Goal: Task Accomplishment & Management: Use online tool/utility

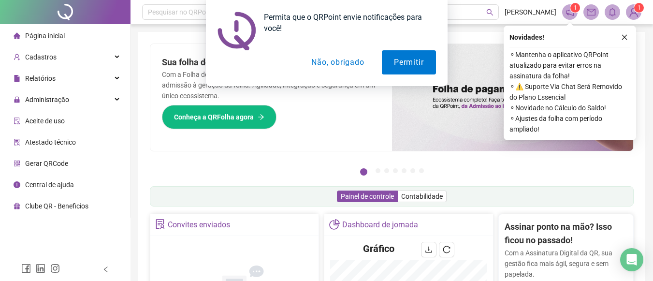
click at [355, 64] on button "Não, obrigado" at bounding box center [337, 62] width 77 height 24
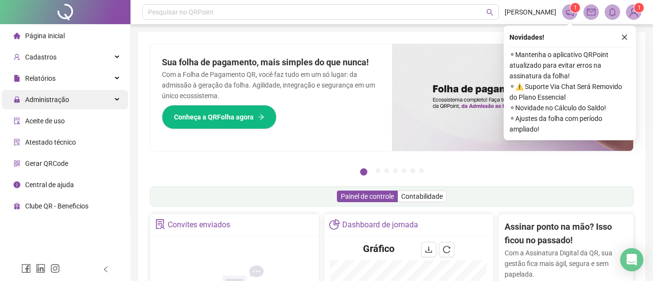
click at [116, 97] on div "Administração" at bounding box center [65, 99] width 126 height 19
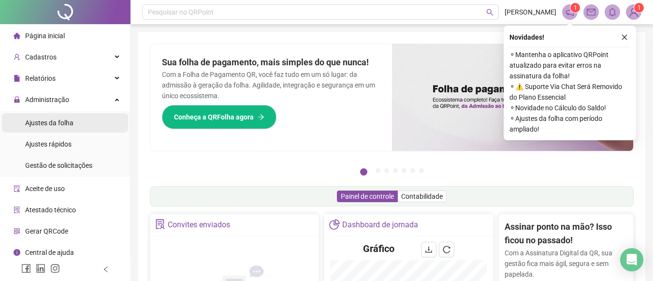
click at [88, 127] on li "Ajustes da folha" at bounding box center [65, 122] width 126 height 19
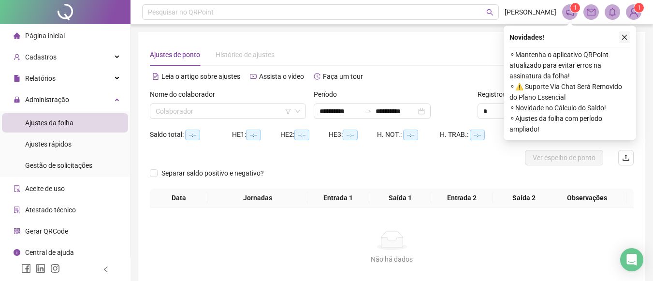
click at [627, 33] on button "button" at bounding box center [625, 37] width 12 height 12
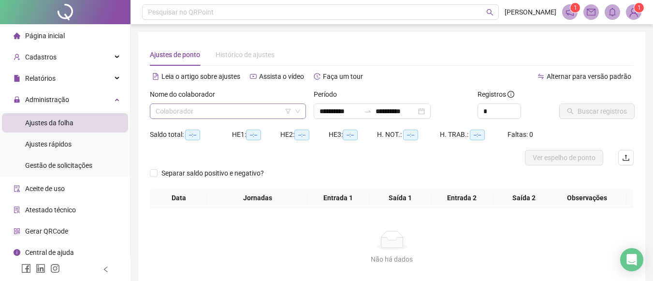
click at [269, 115] on input "search" at bounding box center [224, 111] width 136 height 14
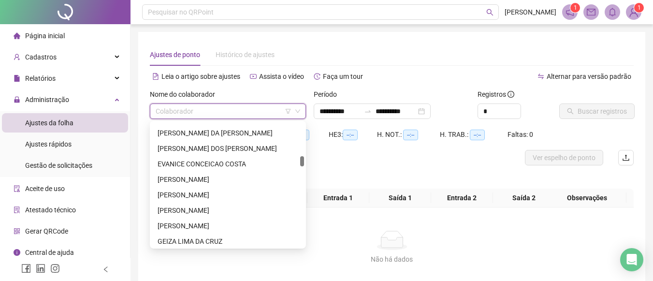
scroll to position [411, 0]
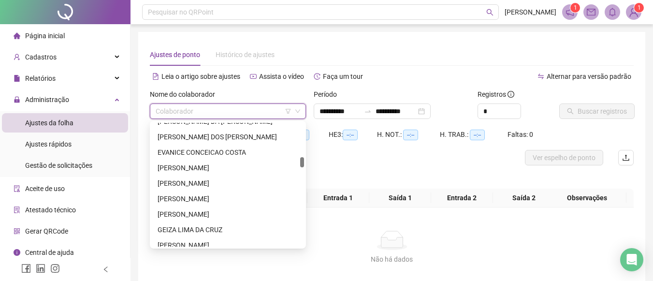
drag, startPoint x: 300, startPoint y: 124, endPoint x: 301, endPoint y: 158, distance: 34.3
click at [301, 158] on div at bounding box center [302, 162] width 4 height 10
click at [246, 199] on div "[PERSON_NAME]" at bounding box center [228, 198] width 141 height 11
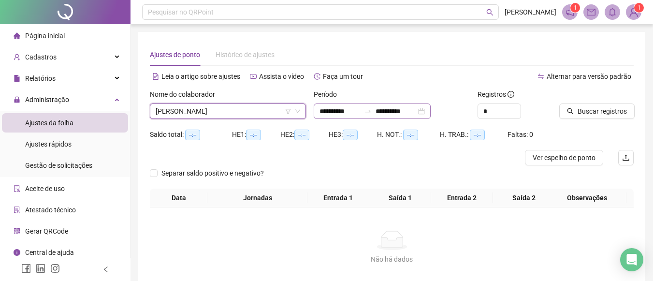
click at [431, 111] on div "**********" at bounding box center [372, 110] width 117 height 15
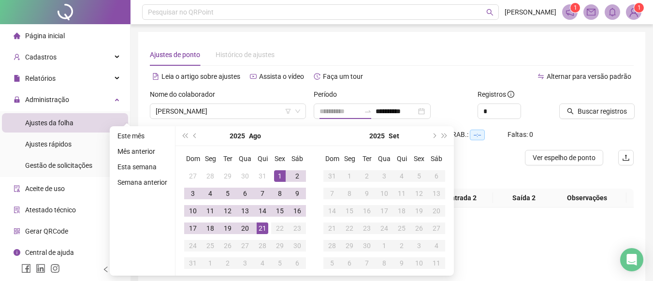
click at [279, 172] on div "1" at bounding box center [280, 176] width 12 height 12
click at [194, 135] on span "prev-year" at bounding box center [195, 135] width 5 height 5
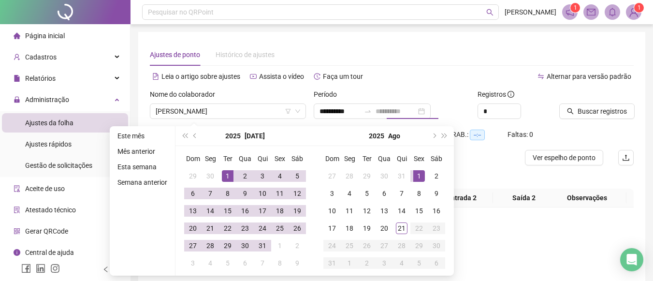
type input "**********"
click at [227, 172] on div "1" at bounding box center [228, 176] width 12 height 12
type input "**********"
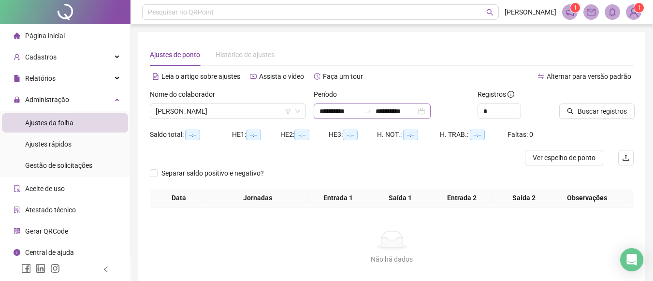
click at [431, 109] on div "**********" at bounding box center [372, 110] width 117 height 15
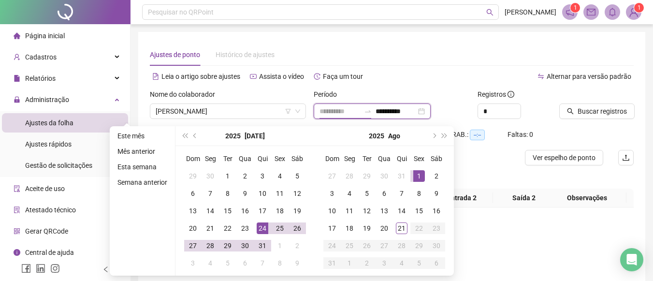
type input "**********"
click at [265, 235] on td "24" at bounding box center [262, 227] width 17 height 17
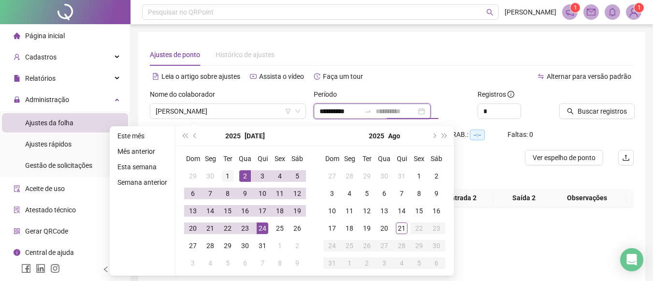
type input "**********"
click at [230, 174] on div "1" at bounding box center [228, 176] width 12 height 12
type input "**********"
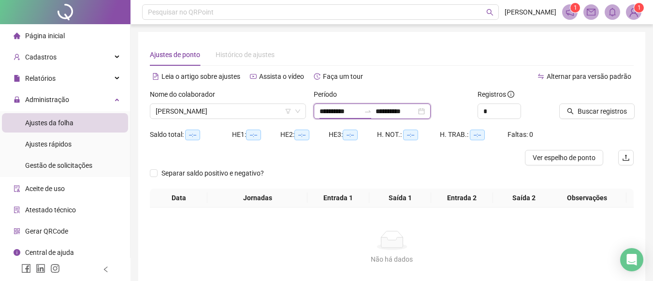
click at [322, 111] on input "**********" at bounding box center [339, 111] width 41 height 11
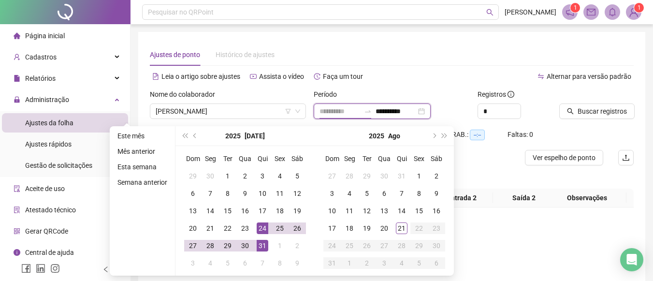
type input "**********"
click at [264, 244] on div "31" at bounding box center [263, 246] width 12 height 12
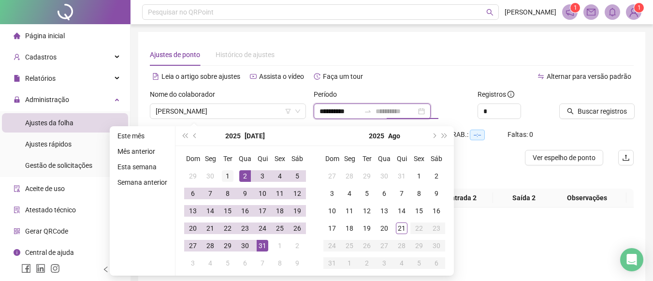
type input "**********"
click at [228, 176] on div "1" at bounding box center [228, 176] width 12 height 12
type input "**********"
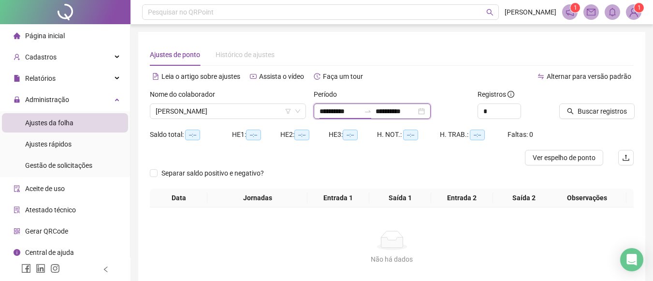
click at [358, 110] on input "**********" at bounding box center [339, 111] width 41 height 11
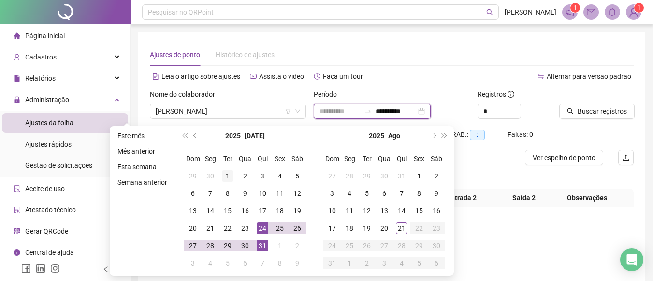
type input "**********"
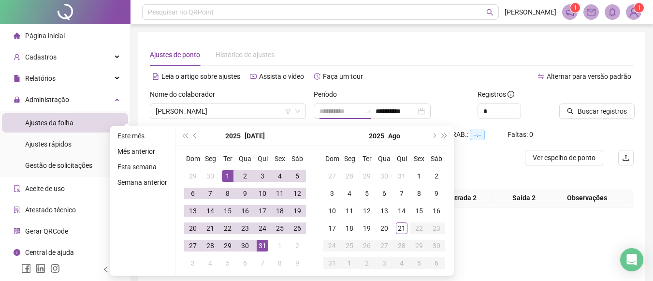
click at [232, 171] on div "1" at bounding box center [228, 176] width 12 height 12
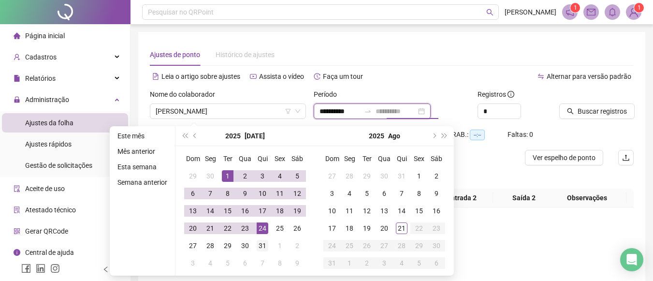
type input "**********"
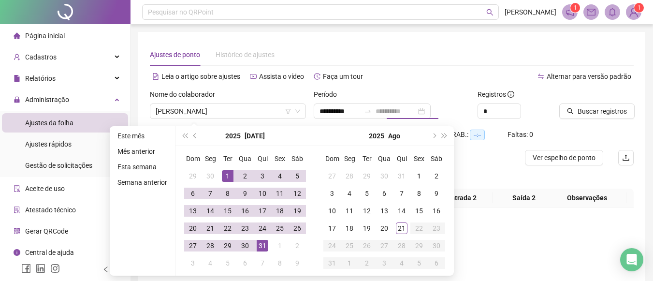
click at [260, 245] on div "31" at bounding box center [263, 246] width 12 height 12
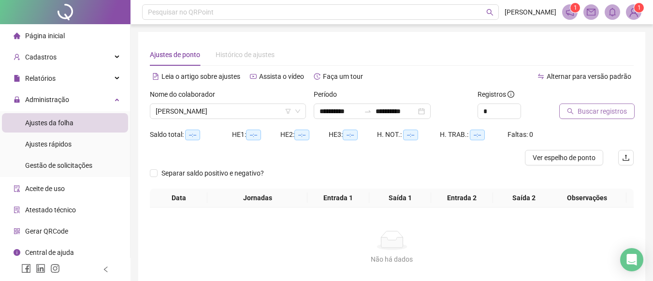
click at [609, 115] on span "Buscar registros" at bounding box center [602, 111] width 49 height 11
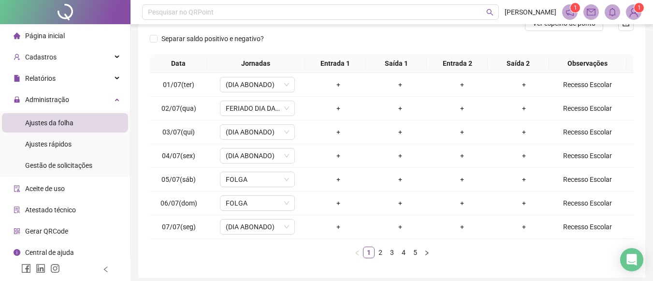
scroll to position [136, 0]
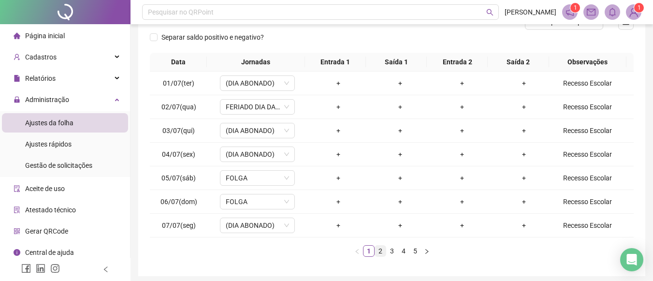
click at [379, 251] on link "2" at bounding box center [380, 251] width 11 height 11
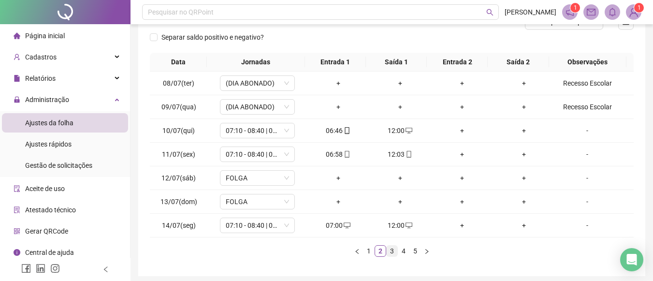
click at [392, 252] on link "3" at bounding box center [392, 251] width 11 height 11
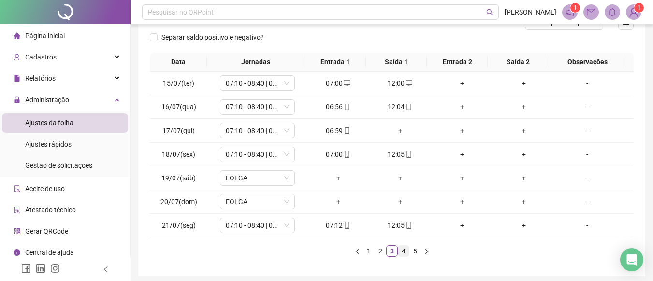
click at [404, 252] on link "4" at bounding box center [403, 251] width 11 height 11
click at [410, 250] on link "5" at bounding box center [415, 251] width 11 height 11
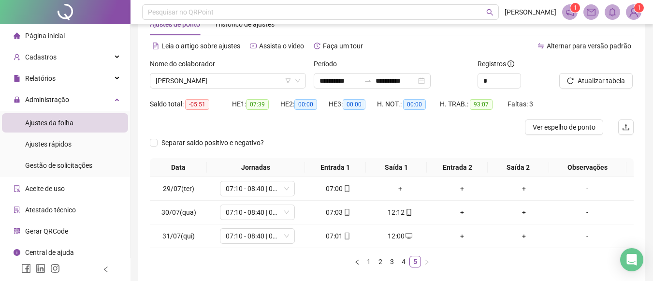
scroll to position [28, 0]
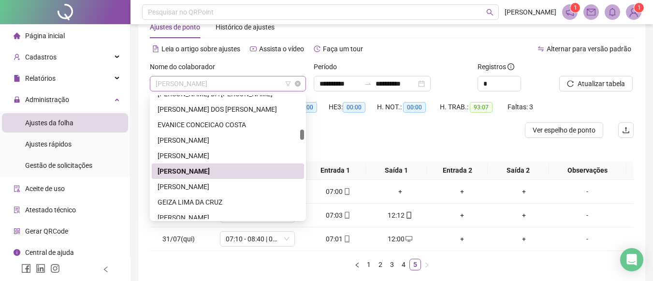
click at [273, 87] on span "[PERSON_NAME]" at bounding box center [228, 83] width 145 height 14
click at [220, 190] on div "[PERSON_NAME]" at bounding box center [228, 186] width 141 height 11
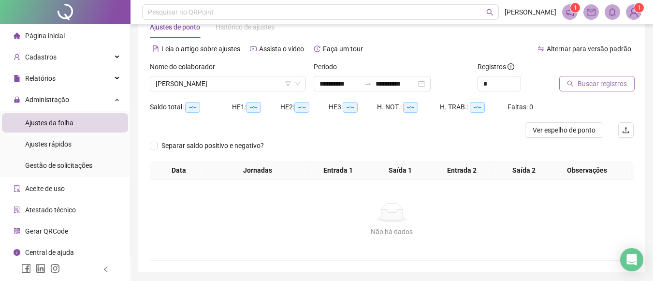
click at [597, 82] on span "Buscar registros" at bounding box center [602, 83] width 49 height 11
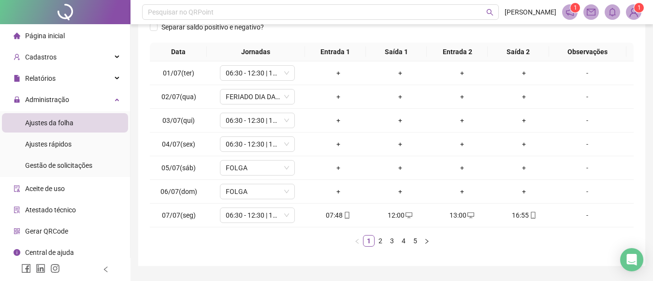
scroll to position [155, 0]
click at [384, 238] on link "2" at bounding box center [380, 239] width 11 height 11
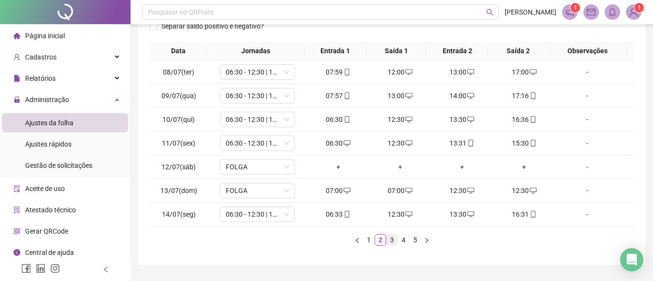
click at [392, 236] on link "3" at bounding box center [392, 239] width 11 height 11
click at [405, 239] on link "4" at bounding box center [403, 239] width 11 height 11
click at [416, 239] on link "5" at bounding box center [415, 239] width 11 height 11
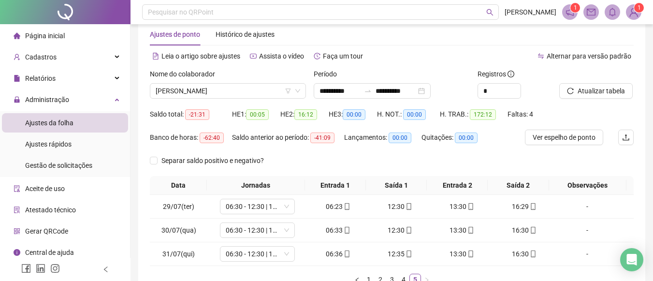
scroll to position [18, 0]
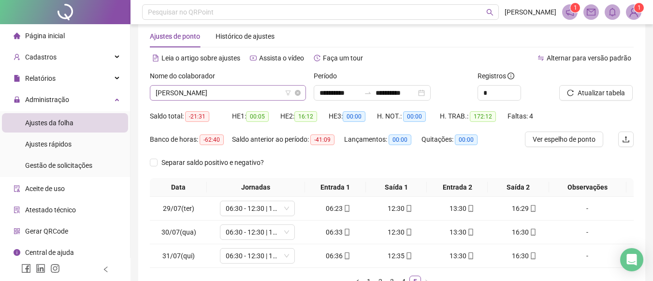
click at [262, 88] on span "[PERSON_NAME]" at bounding box center [228, 93] width 145 height 14
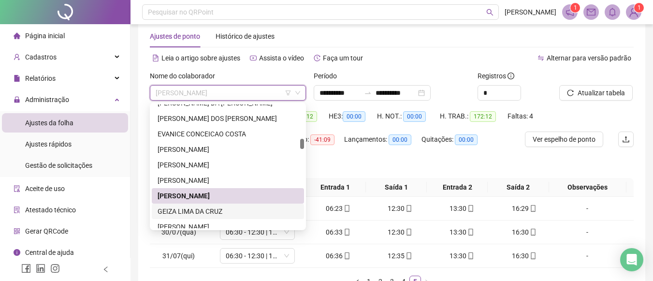
click at [199, 210] on div "GEIZA LIMA DA CRUZ" at bounding box center [228, 211] width 141 height 11
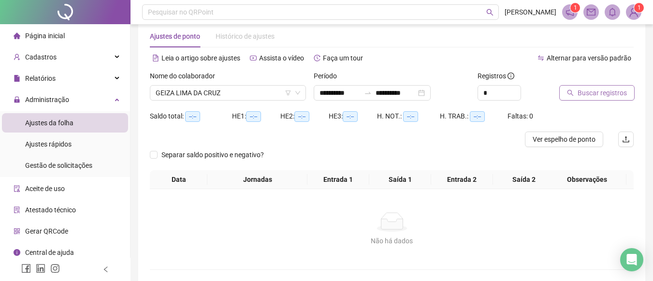
click at [570, 94] on icon "search" at bounding box center [570, 93] width 6 height 6
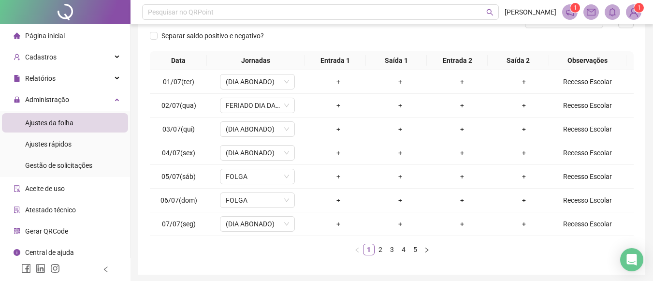
scroll to position [139, 0]
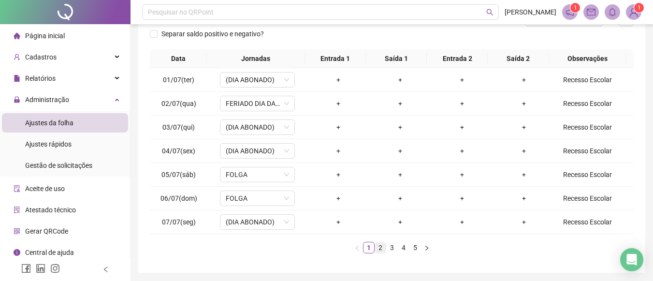
click at [379, 246] on link "2" at bounding box center [380, 247] width 11 height 11
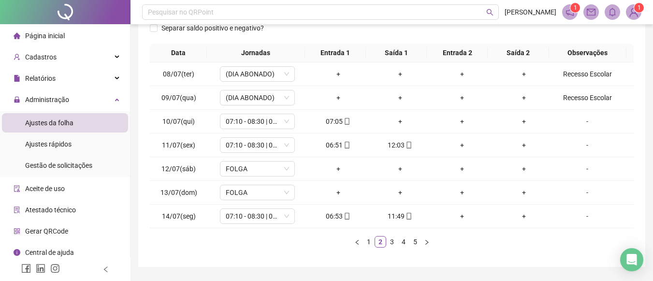
scroll to position [173, 0]
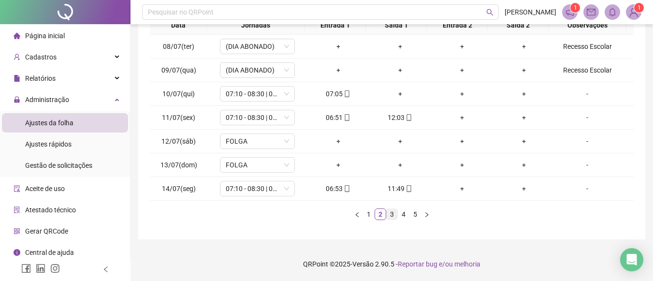
click at [393, 217] on link "3" at bounding box center [392, 214] width 11 height 11
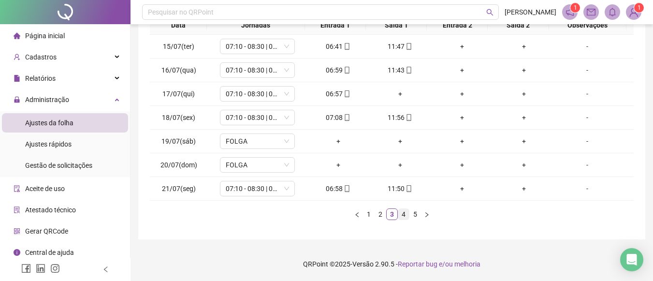
click at [405, 214] on link "4" at bounding box center [403, 214] width 11 height 11
click at [416, 214] on link "5" at bounding box center [415, 214] width 11 height 11
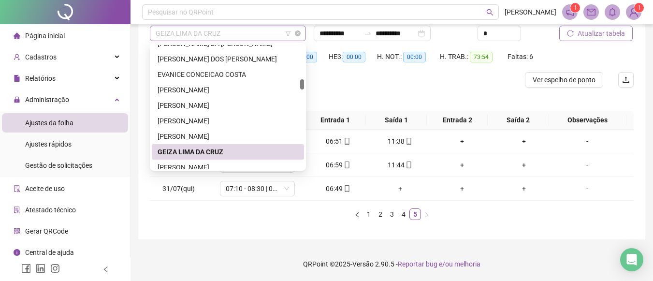
click at [253, 34] on span "GEIZA LIMA DA CRUZ" at bounding box center [228, 33] width 145 height 14
click at [193, 164] on div "[PERSON_NAME]" at bounding box center [228, 167] width 141 height 11
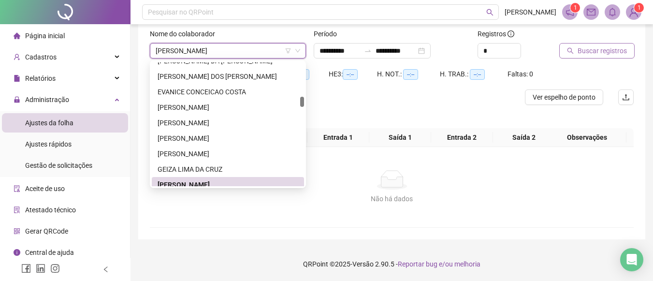
scroll to position [60, 0]
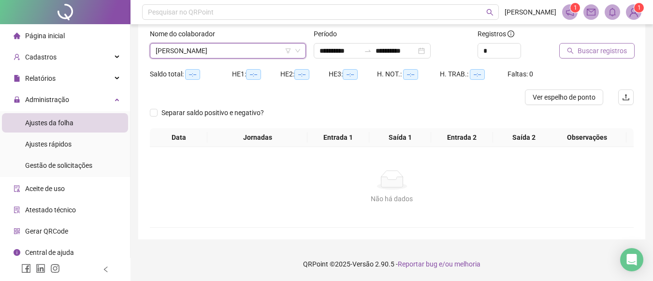
click at [612, 50] on span "Buscar registros" at bounding box center [602, 50] width 49 height 11
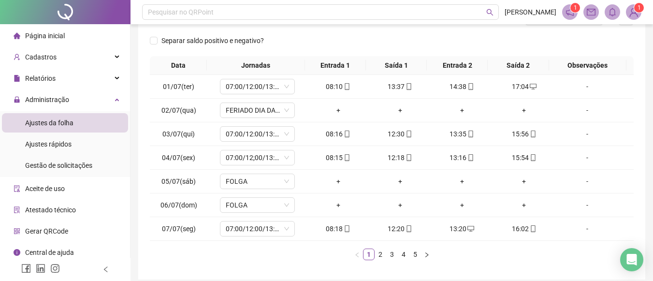
scroll to position [145, 0]
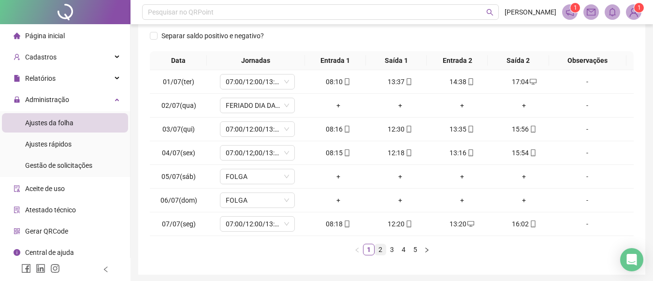
click at [382, 248] on link "2" at bounding box center [380, 249] width 11 height 11
click at [390, 250] on link "3" at bounding box center [392, 249] width 11 height 11
click at [406, 246] on link "4" at bounding box center [403, 249] width 11 height 11
click at [410, 247] on link "5" at bounding box center [415, 249] width 11 height 11
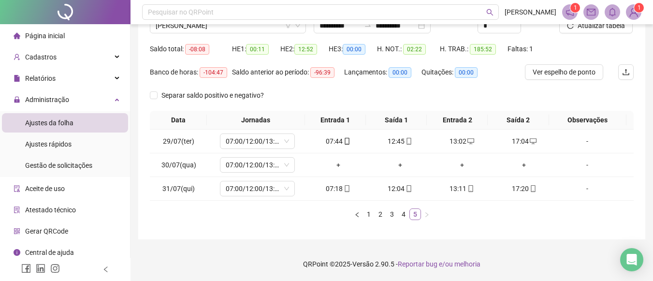
scroll to position [86, 0]
drag, startPoint x: 652, startPoint y: 208, endPoint x: 659, endPoint y: 212, distance: 7.4
click at [653, 195] on html "**********" at bounding box center [326, 54] width 653 height 281
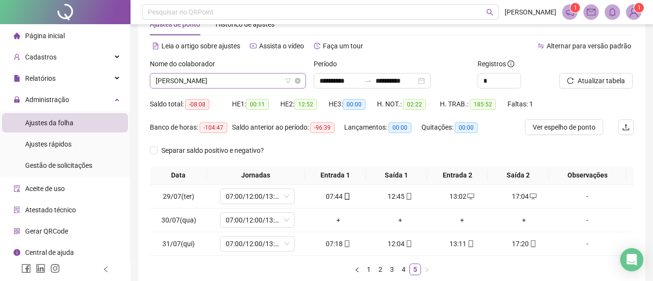
scroll to position [418, 0]
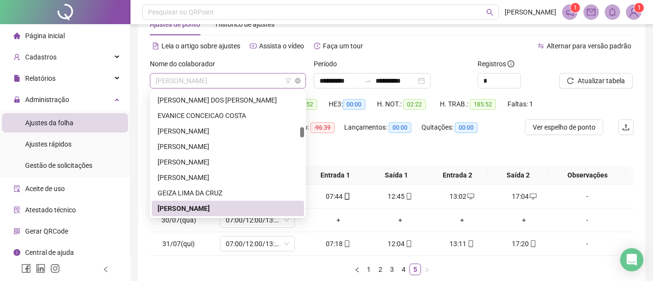
click at [249, 81] on span "[PERSON_NAME]" at bounding box center [228, 80] width 145 height 14
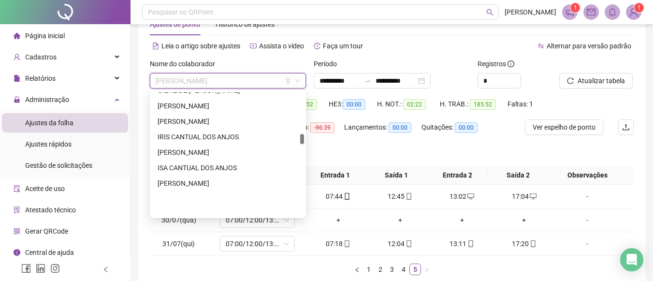
scroll to position [499, 0]
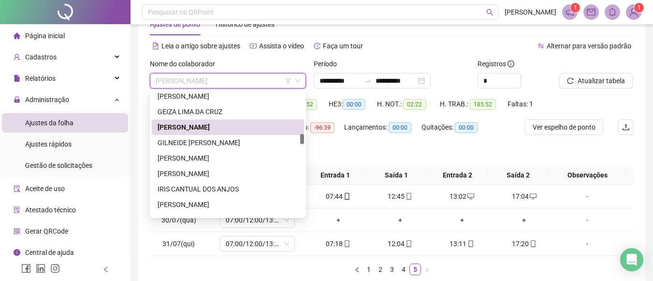
drag, startPoint x: 303, startPoint y: 133, endPoint x: 304, endPoint y: 140, distance: 6.8
click at [304, 140] on div at bounding box center [302, 139] width 4 height 10
click at [252, 139] on div "GILNEIDE [PERSON_NAME]" at bounding box center [228, 142] width 141 height 11
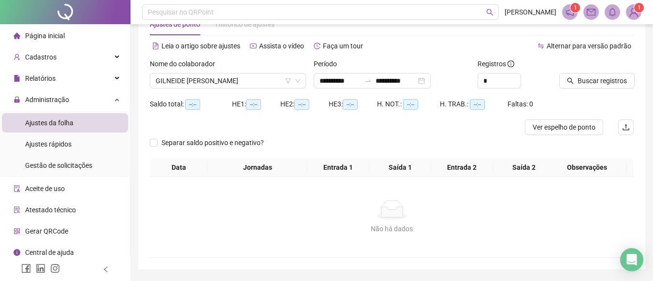
click at [573, 82] on icon "search" at bounding box center [570, 80] width 7 height 7
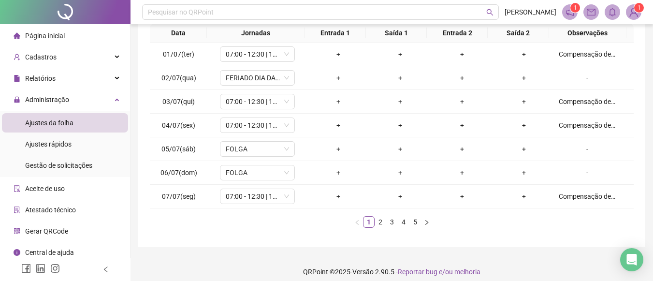
scroll to position [174, 0]
click at [381, 219] on link "2" at bounding box center [380, 221] width 11 height 11
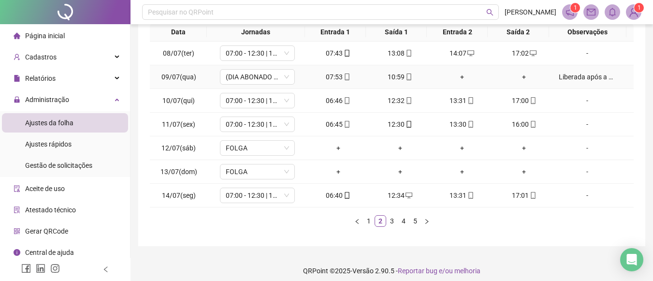
click at [593, 77] on div "Liberada após a Saída Pedagógica" at bounding box center [587, 77] width 57 height 11
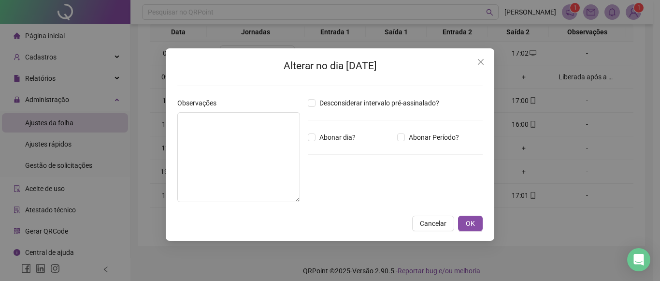
type textarea "**********"
type input "*****"
click at [482, 59] on icon "close" at bounding box center [481, 62] width 8 height 8
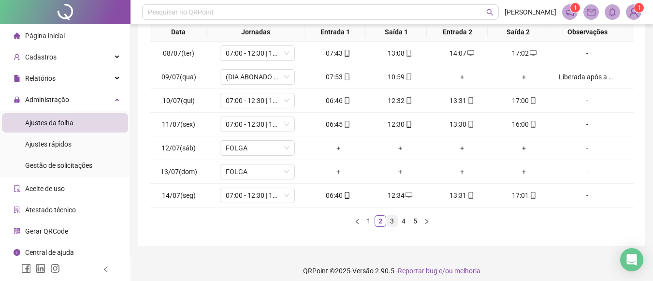
click at [393, 220] on link "3" at bounding box center [392, 221] width 11 height 11
click at [406, 219] on link "4" at bounding box center [403, 221] width 11 height 11
click at [417, 220] on link "5" at bounding box center [415, 221] width 11 height 11
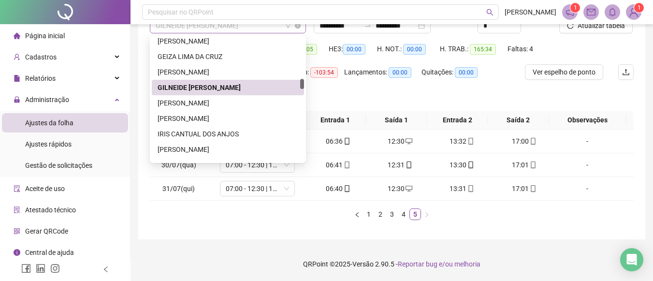
click at [260, 29] on span "GILNEIDE [PERSON_NAME]" at bounding box center [228, 25] width 145 height 14
click at [209, 104] on div "[PERSON_NAME]" at bounding box center [228, 103] width 141 height 11
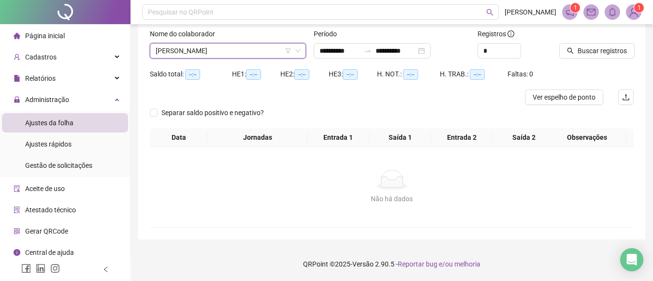
scroll to position [60, 0]
click at [597, 49] on span "Buscar registros" at bounding box center [602, 50] width 49 height 11
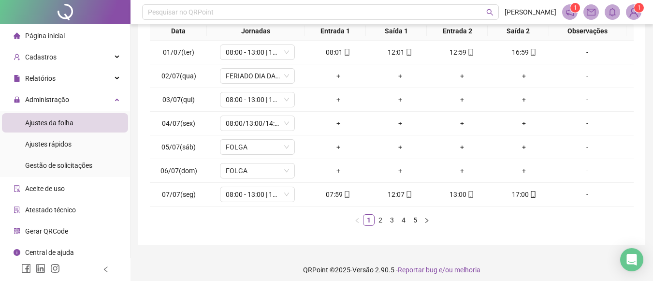
scroll to position [180, 0]
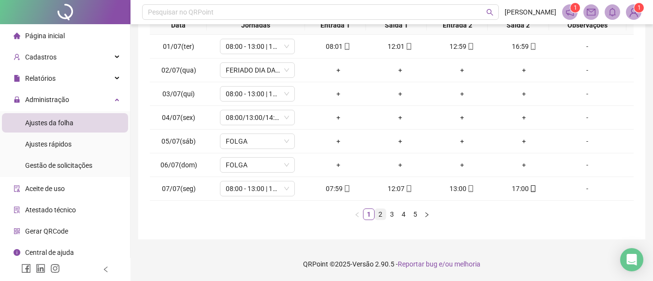
click at [384, 214] on link "2" at bounding box center [380, 214] width 11 height 11
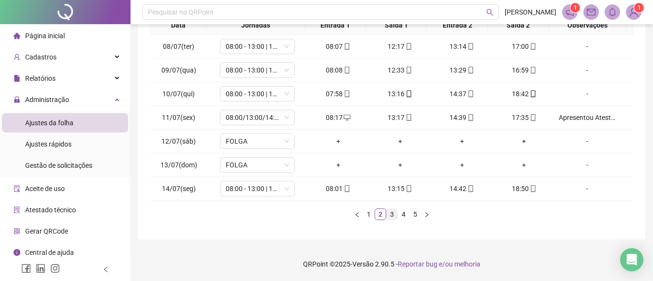
click at [393, 213] on link "3" at bounding box center [392, 214] width 11 height 11
click at [406, 215] on link "4" at bounding box center [403, 214] width 11 height 11
click at [417, 214] on link "5" at bounding box center [415, 214] width 11 height 11
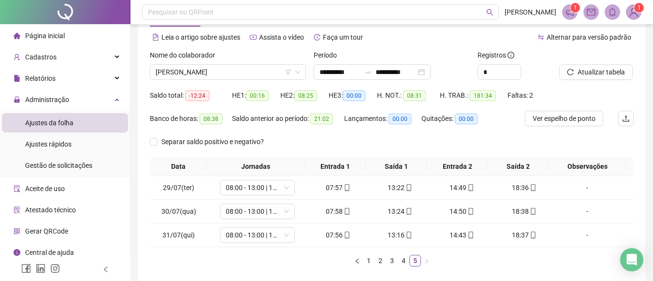
scroll to position [29, 0]
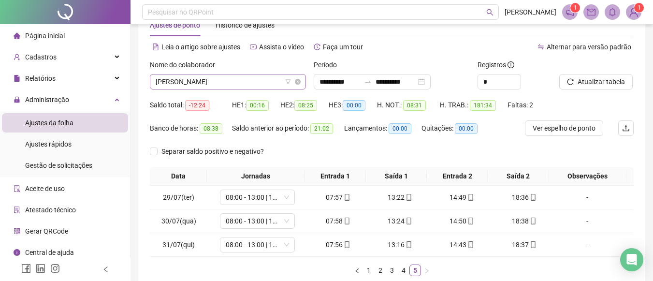
click at [269, 82] on span "[PERSON_NAME]" at bounding box center [228, 81] width 145 height 14
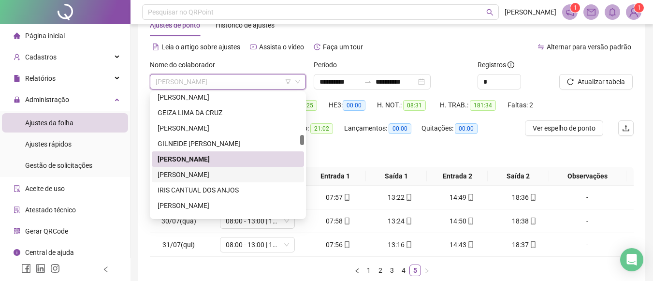
click at [194, 174] on div "[PERSON_NAME]" at bounding box center [228, 174] width 141 height 11
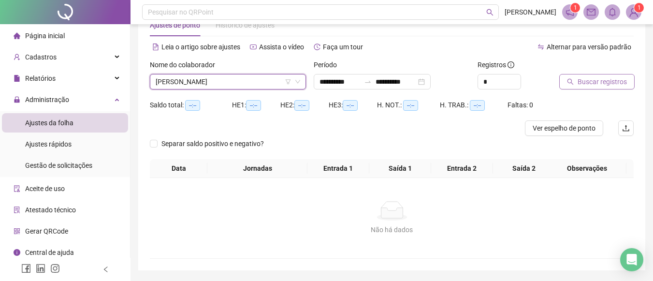
click at [595, 82] on span "Buscar registros" at bounding box center [602, 81] width 49 height 11
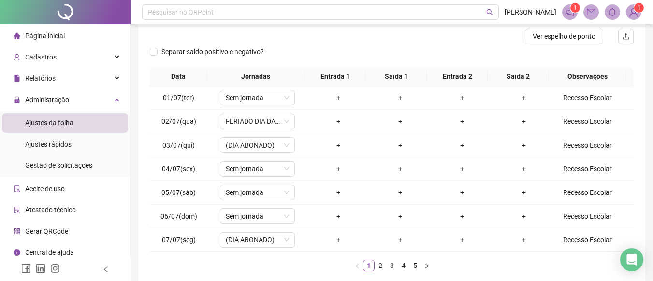
scroll to position [136, 0]
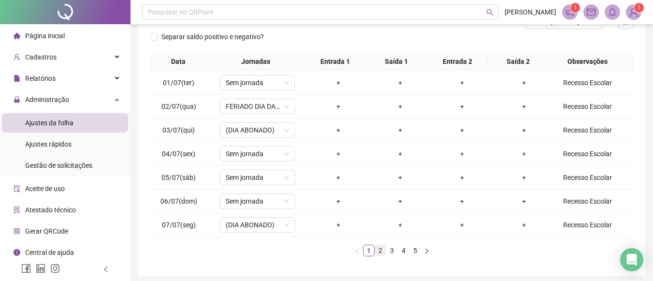
click at [379, 247] on link "2" at bounding box center [380, 250] width 11 height 11
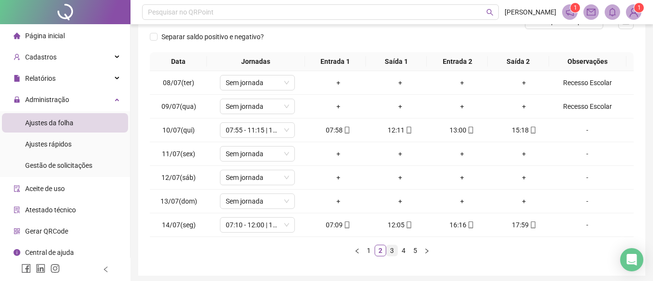
click at [390, 251] on link "3" at bounding box center [392, 250] width 11 height 11
click at [368, 252] on link "1" at bounding box center [368, 250] width 11 height 11
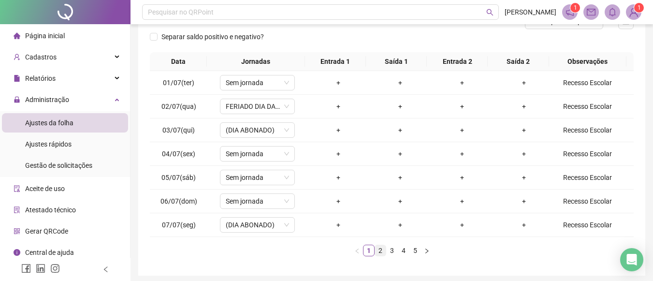
click at [381, 249] on link "2" at bounding box center [380, 250] width 11 height 11
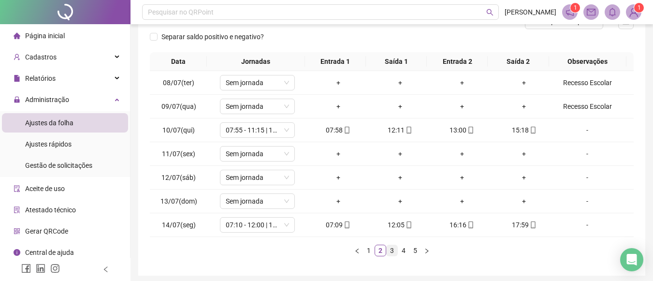
click at [392, 247] on link "3" at bounding box center [392, 250] width 11 height 11
click at [401, 248] on link "4" at bounding box center [403, 250] width 11 height 11
click at [413, 249] on link "5" at bounding box center [415, 250] width 11 height 11
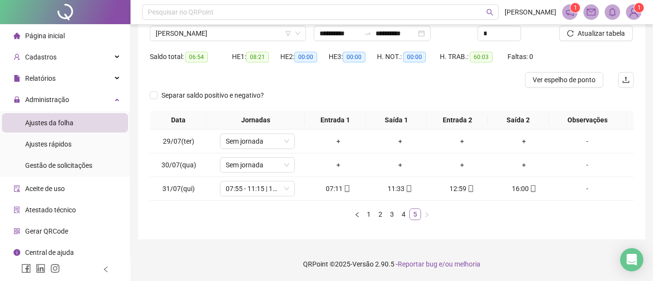
scroll to position [78, 0]
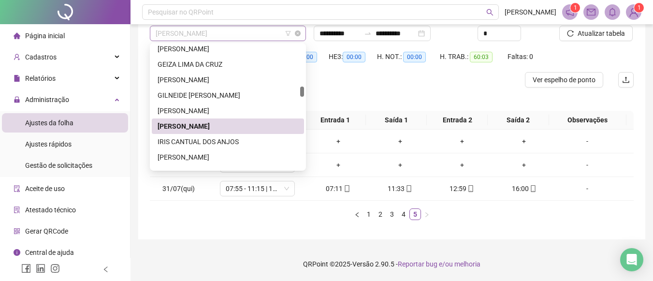
click at [271, 36] on span "[PERSON_NAME]" at bounding box center [228, 33] width 145 height 14
click at [237, 138] on div "IRIS CANTUAL DOS ANJOS" at bounding box center [228, 141] width 141 height 11
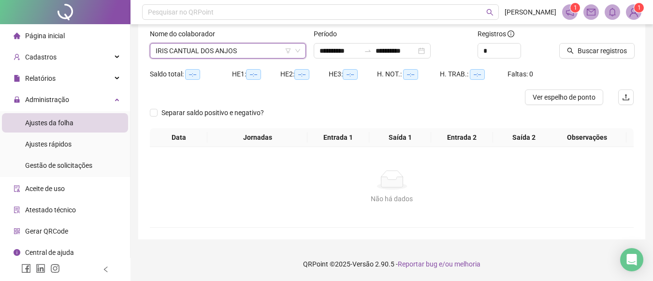
scroll to position [60, 0]
click at [612, 43] on button "Buscar registros" at bounding box center [596, 50] width 75 height 15
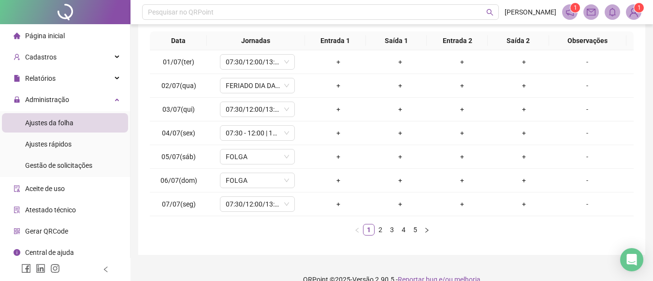
scroll to position [173, 0]
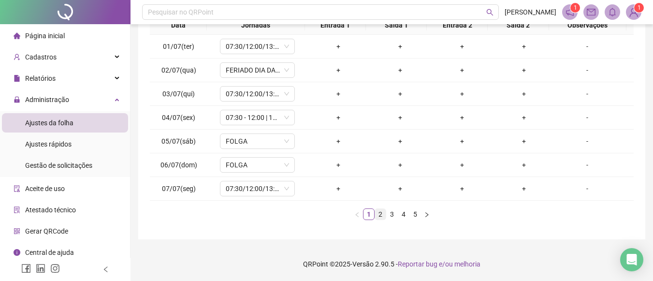
click at [382, 212] on link "2" at bounding box center [380, 214] width 11 height 11
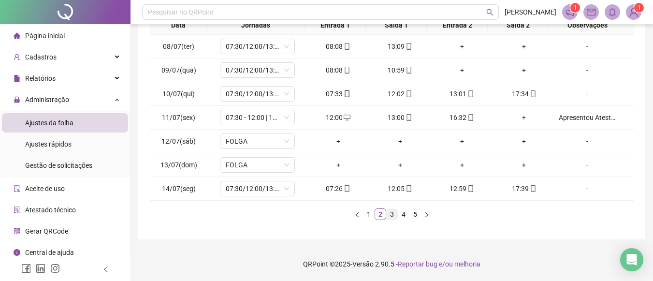
click at [393, 213] on link "3" at bounding box center [392, 214] width 11 height 11
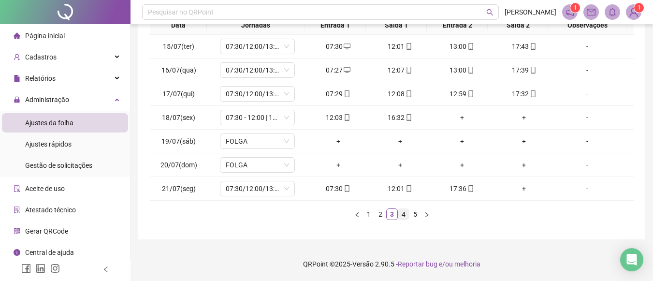
click at [405, 213] on link "4" at bounding box center [403, 214] width 11 height 11
click at [415, 214] on link "5" at bounding box center [415, 214] width 11 height 11
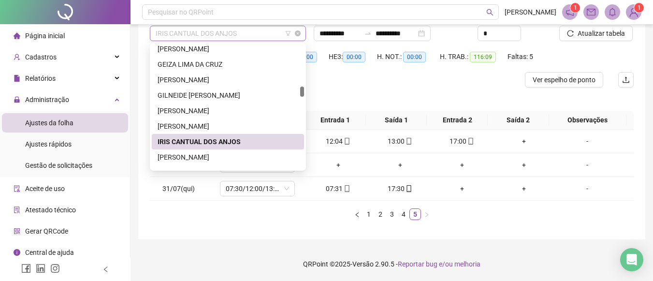
click at [260, 27] on span "IRIS CANTUAL DOS ANJOS" at bounding box center [228, 33] width 145 height 14
click at [206, 157] on div "[PERSON_NAME]" at bounding box center [228, 157] width 141 height 11
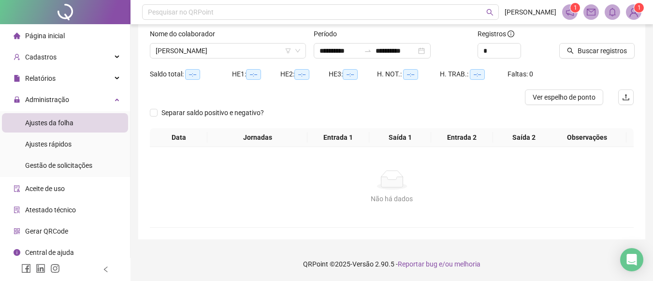
click at [570, 47] on icon "search" at bounding box center [570, 50] width 7 height 7
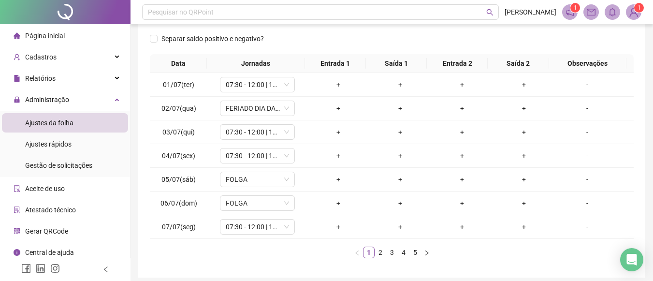
scroll to position [147, 0]
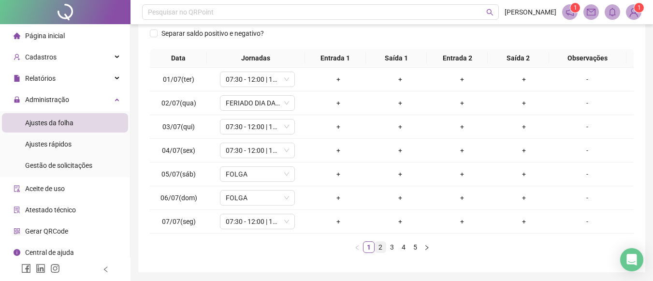
click at [381, 250] on link "2" at bounding box center [380, 247] width 11 height 11
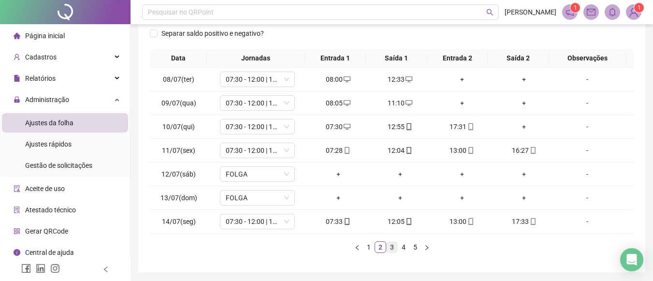
click at [391, 243] on link "3" at bounding box center [392, 247] width 11 height 11
click at [401, 248] on link "4" at bounding box center [403, 247] width 11 height 11
click at [415, 245] on link "5" at bounding box center [415, 247] width 11 height 11
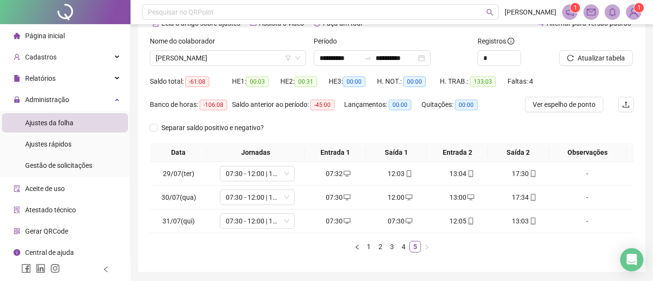
scroll to position [46, 0]
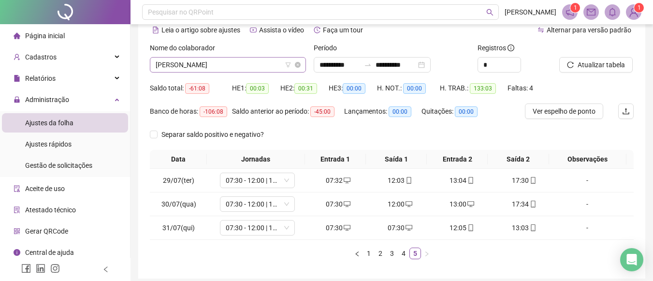
drag, startPoint x: 262, startPoint y: 55, endPoint x: 258, endPoint y: 59, distance: 5.8
click at [258, 59] on div "Nome do colaborador [PERSON_NAME]" at bounding box center [228, 58] width 156 height 30
click at [258, 59] on span "[PERSON_NAME]" at bounding box center [228, 65] width 145 height 14
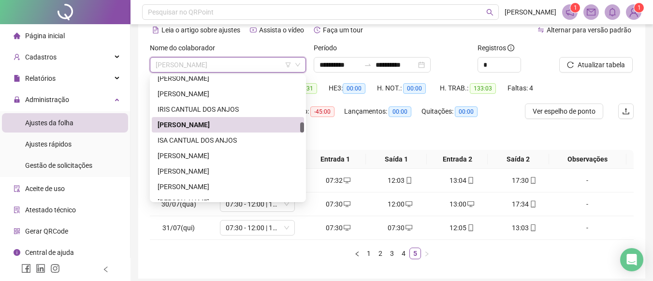
drag, startPoint x: 302, startPoint y: 124, endPoint x: 303, endPoint y: 130, distance: 5.8
click at [303, 130] on div at bounding box center [302, 127] width 4 height 10
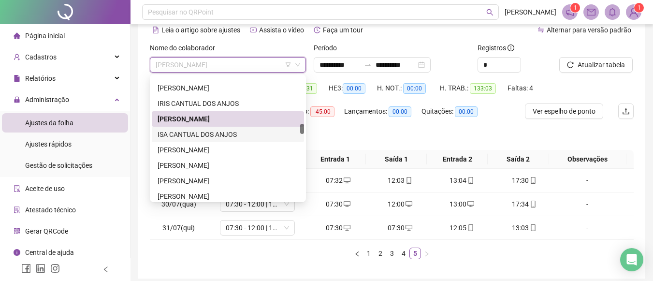
click at [212, 136] on div "ISA CANTUAL DOS ANJOS" at bounding box center [228, 134] width 141 height 11
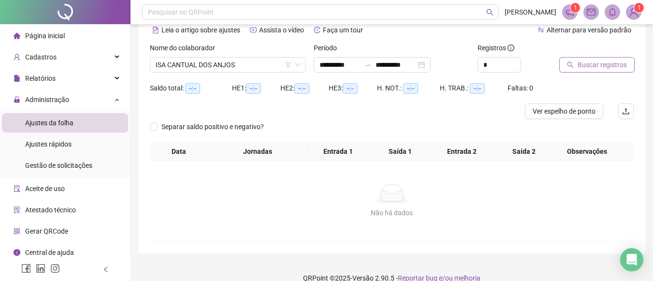
click at [566, 64] on button "Buscar registros" at bounding box center [596, 64] width 75 height 15
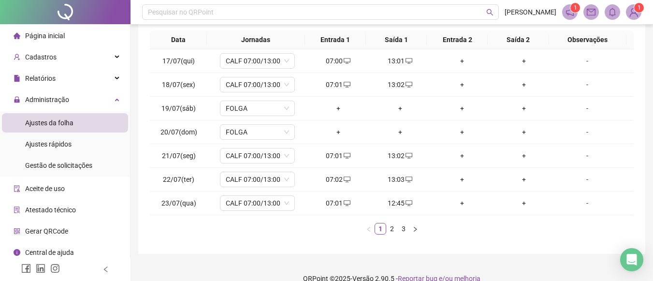
scroll to position [169, 0]
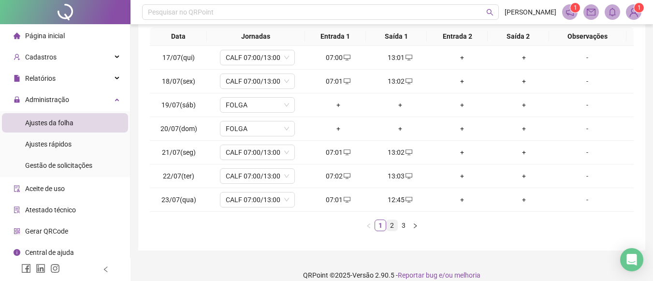
click at [391, 223] on link "2" at bounding box center [392, 225] width 11 height 11
click at [402, 227] on link "3" at bounding box center [403, 225] width 11 height 11
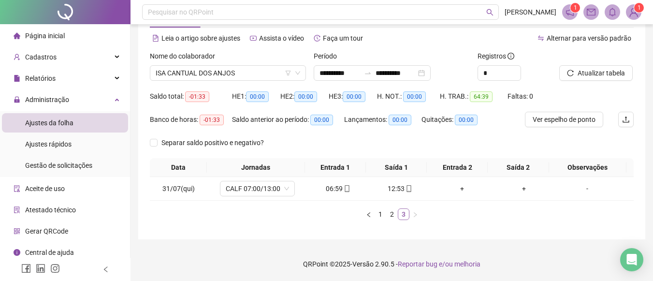
scroll to position [38, 0]
click at [269, 73] on span "ISA CANTUAL DOS ANJOS" at bounding box center [228, 73] width 145 height 14
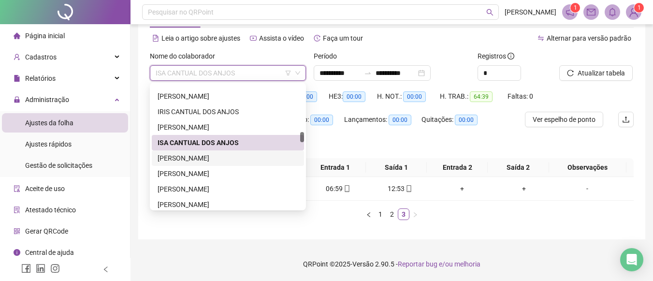
click at [212, 158] on div "[PERSON_NAME]" at bounding box center [228, 158] width 141 height 11
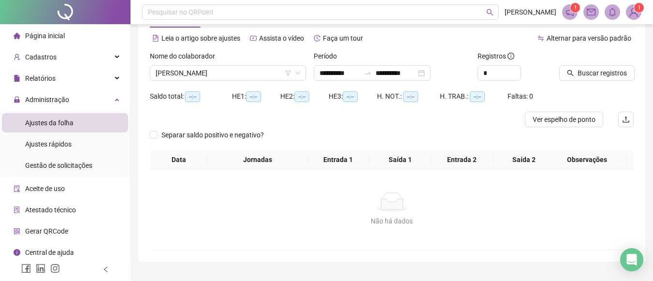
click at [571, 74] on icon "search" at bounding box center [570, 73] width 6 height 6
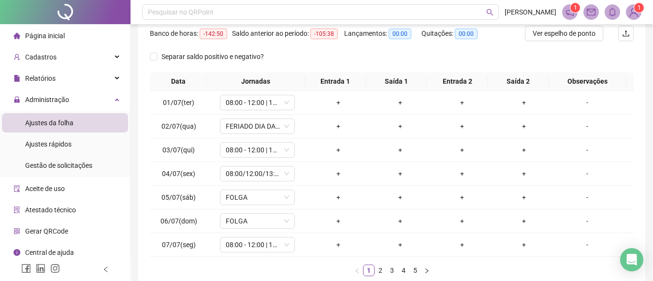
scroll to position [134, 0]
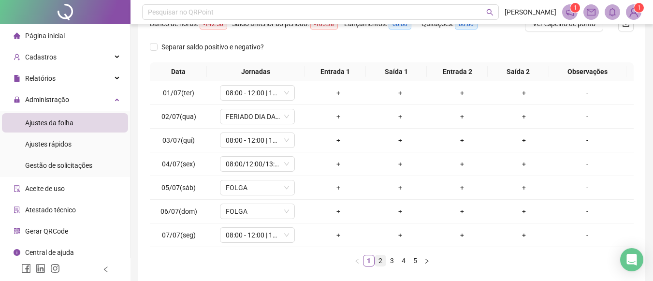
click at [380, 259] on link "2" at bounding box center [380, 260] width 11 height 11
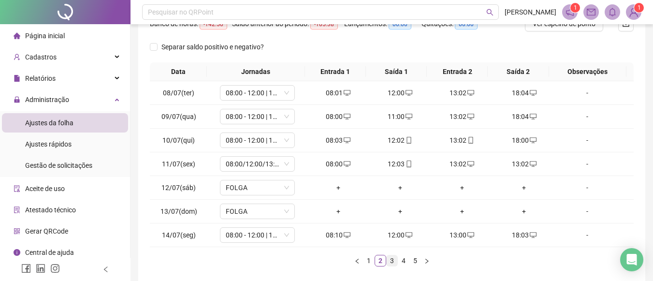
click at [392, 258] on link "3" at bounding box center [392, 260] width 11 height 11
click at [403, 258] on link "4" at bounding box center [403, 260] width 11 height 11
click at [415, 259] on link "5" at bounding box center [415, 260] width 11 height 11
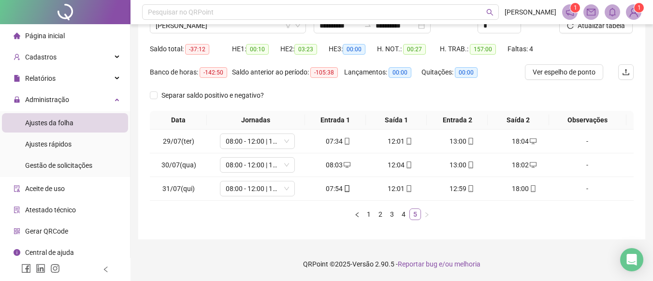
scroll to position [86, 0]
click at [371, 214] on link "1" at bounding box center [368, 214] width 11 height 11
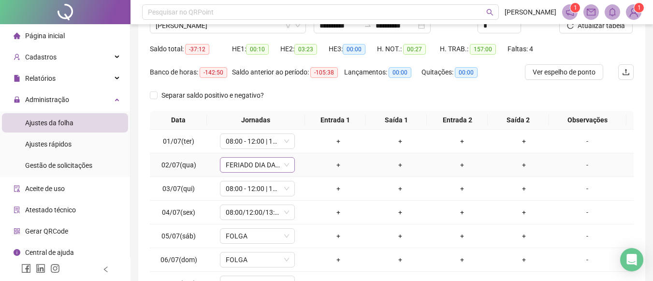
click at [284, 165] on icon "down" at bounding box center [287, 165] width 6 height 6
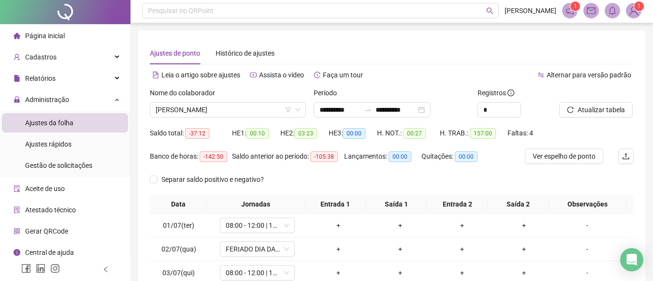
scroll to position [0, 0]
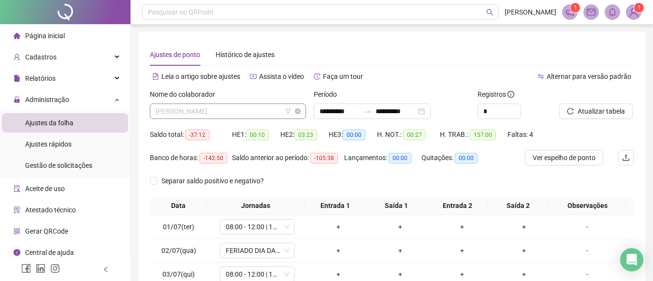
click at [270, 108] on span "[PERSON_NAME]" at bounding box center [228, 111] width 145 height 14
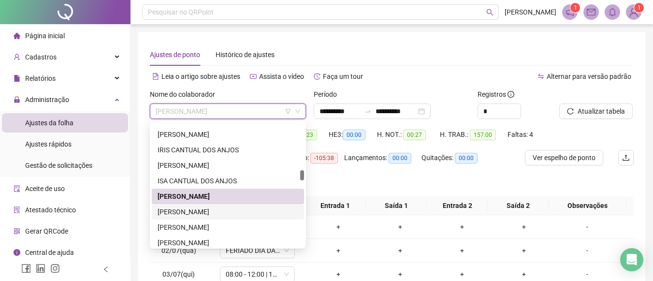
click at [205, 211] on div "[PERSON_NAME]" at bounding box center [228, 211] width 141 height 11
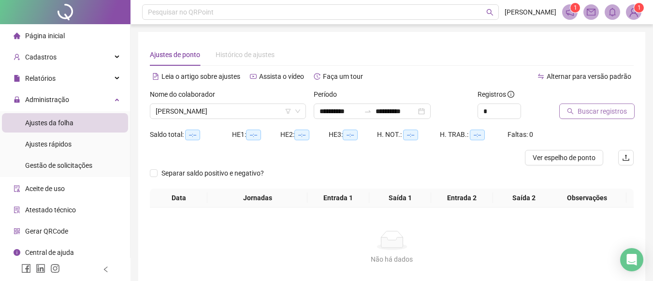
click at [587, 106] on span "Buscar registros" at bounding box center [602, 111] width 49 height 11
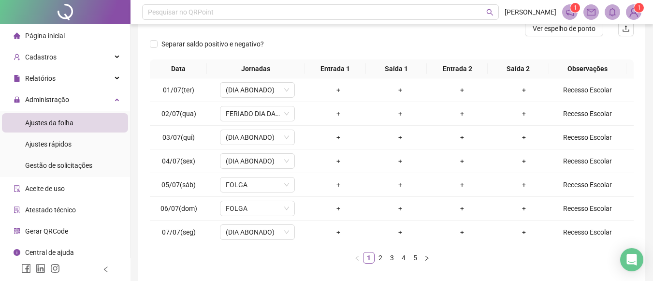
scroll to position [132, 0]
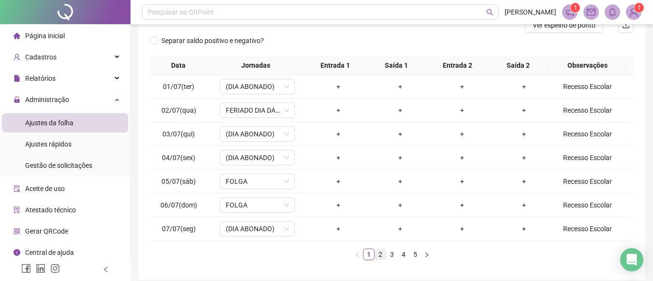
click at [381, 253] on link "2" at bounding box center [380, 254] width 11 height 11
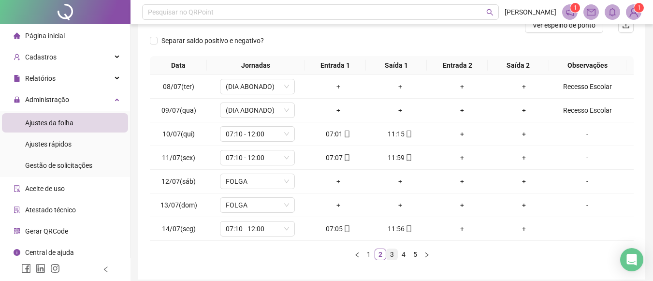
click at [393, 253] on link "3" at bounding box center [392, 254] width 11 height 11
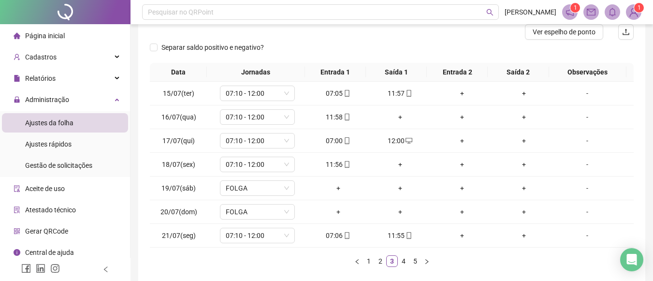
scroll to position [129, 0]
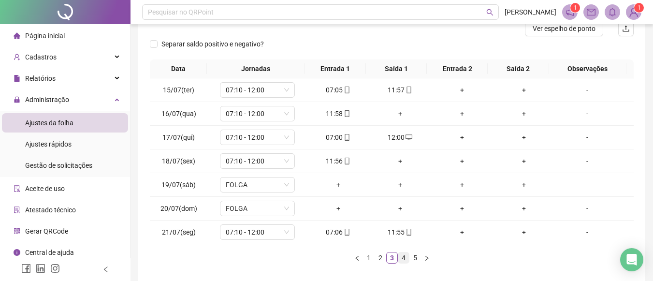
click at [404, 258] on link "4" at bounding box center [403, 257] width 11 height 11
click at [414, 258] on link "5" at bounding box center [415, 257] width 11 height 11
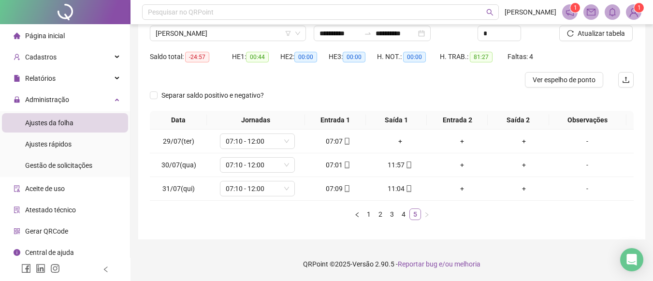
scroll to position [78, 0]
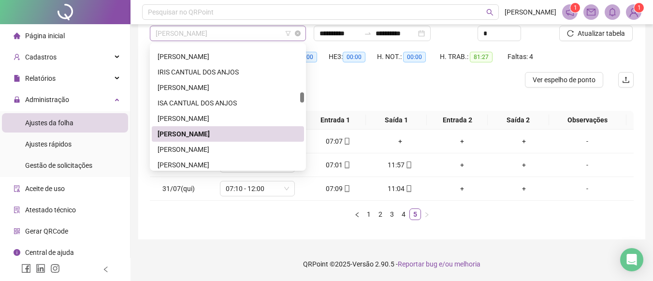
click at [247, 35] on span "[PERSON_NAME]" at bounding box center [228, 33] width 145 height 14
click at [194, 148] on div "[PERSON_NAME]" at bounding box center [228, 149] width 141 height 11
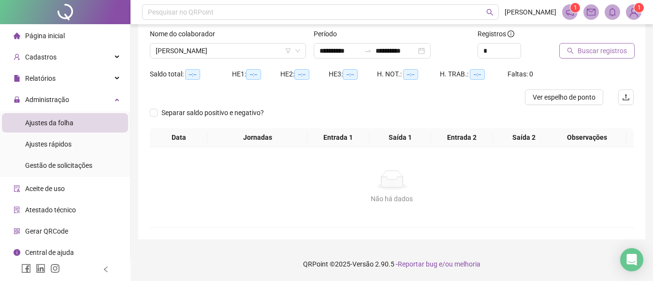
click at [582, 49] on span "Buscar registros" at bounding box center [602, 50] width 49 height 11
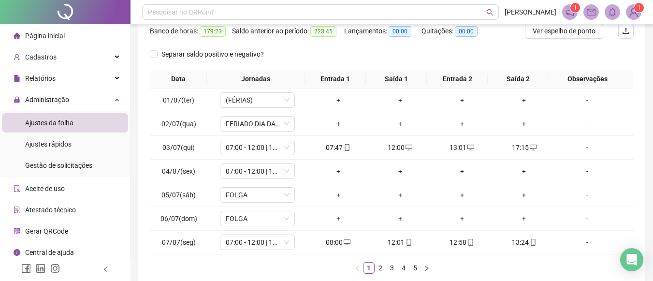
scroll to position [153, 0]
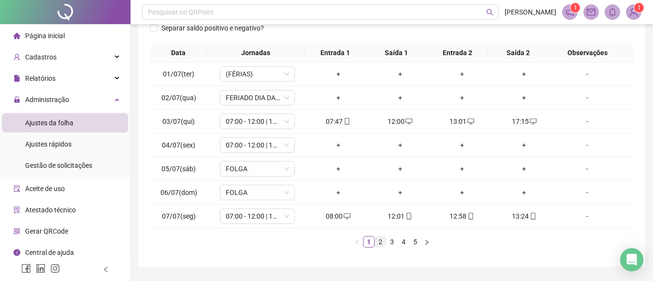
click at [382, 240] on link "2" at bounding box center [380, 241] width 11 height 11
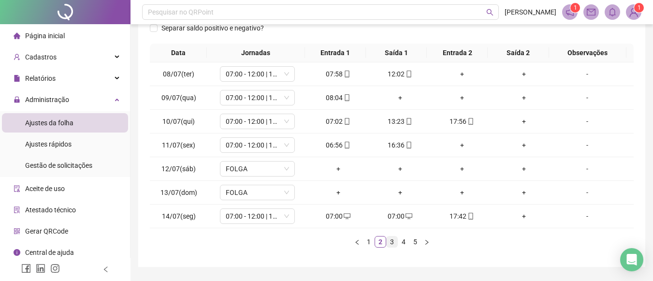
click at [394, 240] on link "3" at bounding box center [392, 241] width 11 height 11
click at [403, 240] on link "4" at bounding box center [403, 241] width 11 height 11
click at [411, 241] on link "5" at bounding box center [415, 241] width 11 height 11
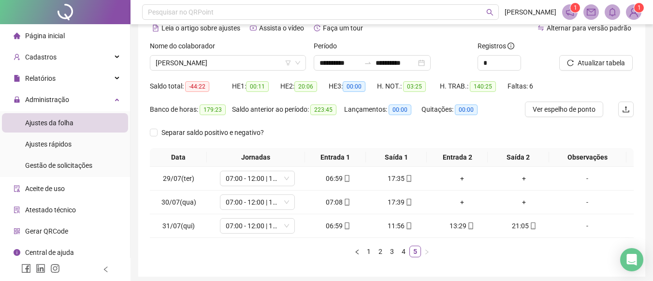
scroll to position [26, 0]
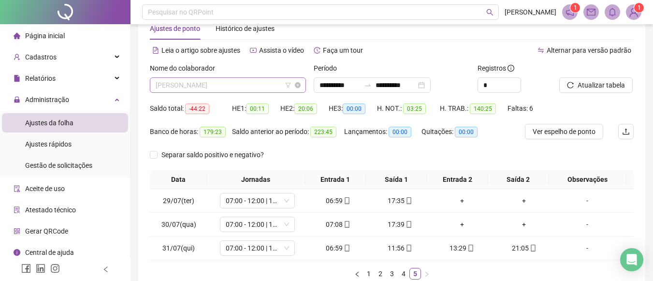
click at [253, 87] on span "[PERSON_NAME]" at bounding box center [228, 85] width 145 height 14
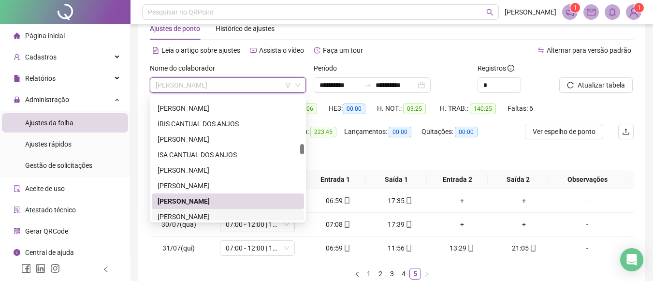
click at [231, 216] on div "[PERSON_NAME]" at bounding box center [228, 216] width 141 height 11
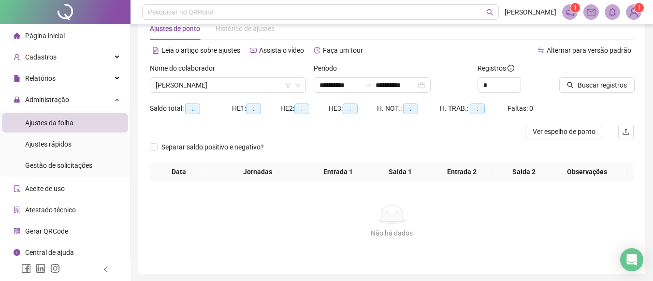
click at [574, 85] on icon "search" at bounding box center [570, 85] width 7 height 7
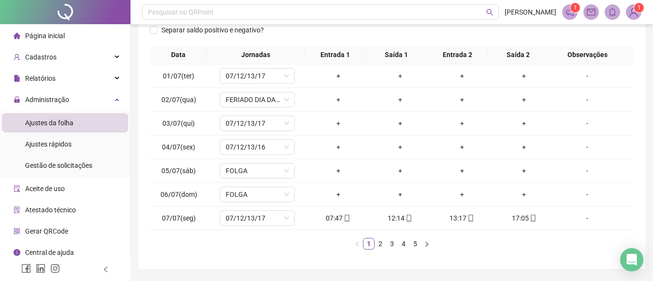
scroll to position [152, 0]
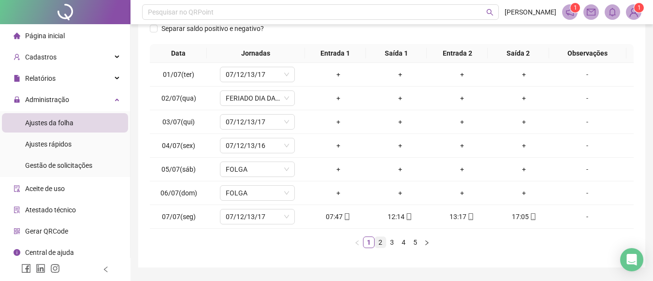
click at [380, 244] on link "2" at bounding box center [380, 242] width 11 height 11
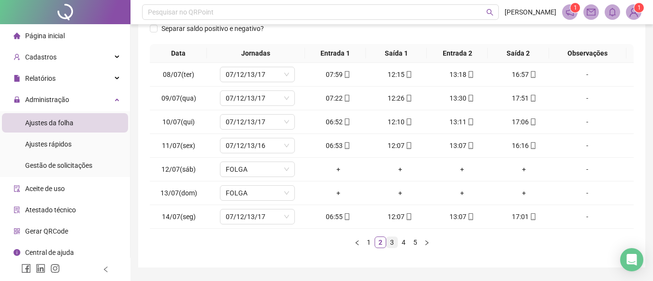
click at [393, 241] on link "3" at bounding box center [392, 242] width 11 height 11
click at [402, 240] on link "4" at bounding box center [403, 242] width 11 height 11
click at [415, 238] on link "5" at bounding box center [415, 242] width 11 height 11
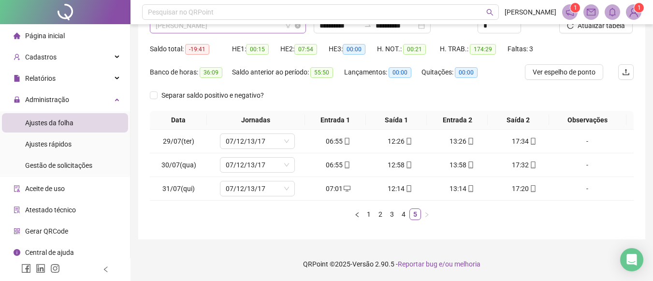
scroll to position [572, 0]
click at [270, 28] on span "[PERSON_NAME]" at bounding box center [228, 25] width 145 height 14
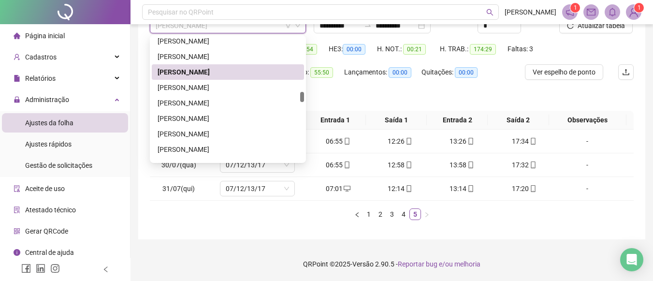
drag, startPoint x: 303, startPoint y: 89, endPoint x: 303, endPoint y: 97, distance: 7.3
click at [303, 97] on div at bounding box center [302, 97] width 4 height 10
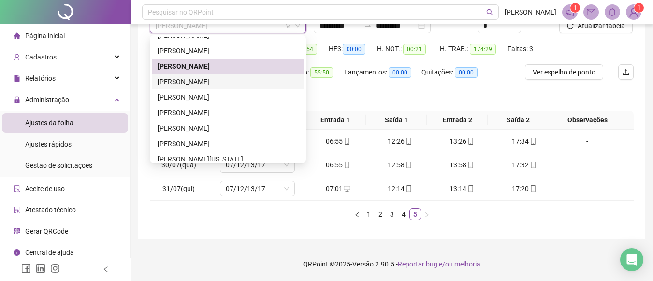
click at [237, 80] on div "[PERSON_NAME]" at bounding box center [228, 81] width 141 height 11
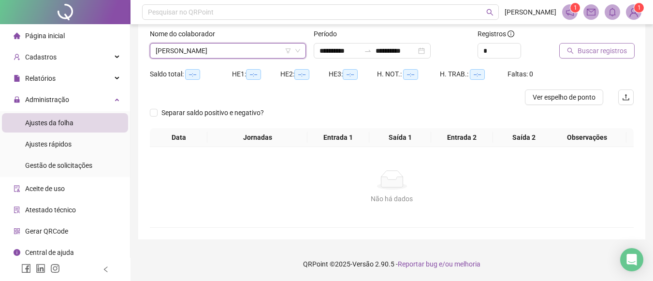
click at [579, 53] on span "Buscar registros" at bounding box center [602, 50] width 49 height 11
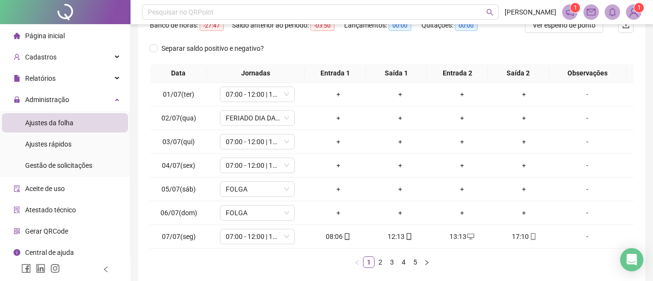
scroll to position [134, 0]
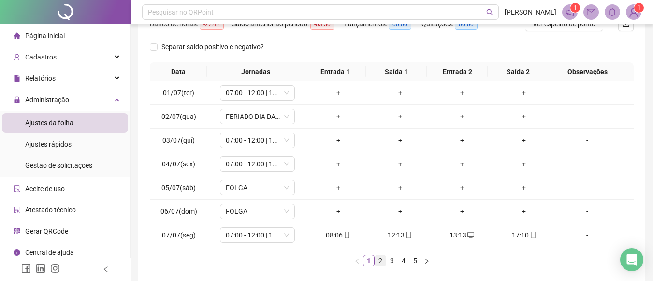
click at [378, 263] on link "2" at bounding box center [380, 260] width 11 height 11
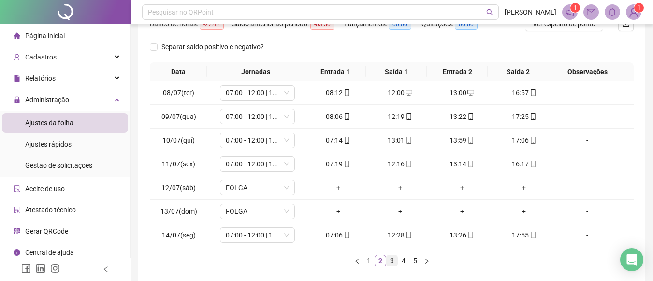
click at [390, 260] on link "3" at bounding box center [392, 260] width 11 height 11
click at [404, 260] on link "4" at bounding box center [403, 260] width 11 height 11
click at [416, 258] on link "5" at bounding box center [415, 260] width 11 height 11
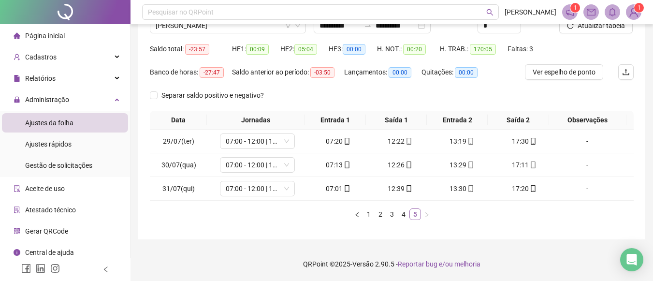
scroll to position [86, 0]
click at [269, 27] on span "[PERSON_NAME]" at bounding box center [228, 25] width 145 height 14
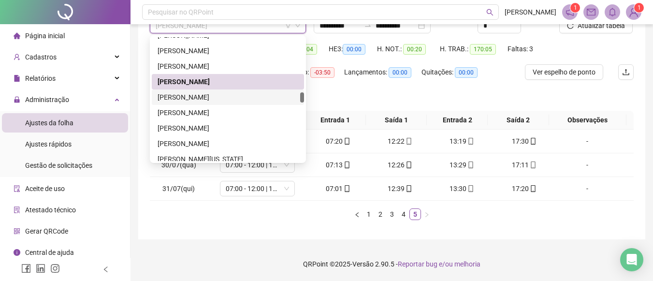
click at [207, 96] on div "[PERSON_NAME]" at bounding box center [228, 97] width 141 height 11
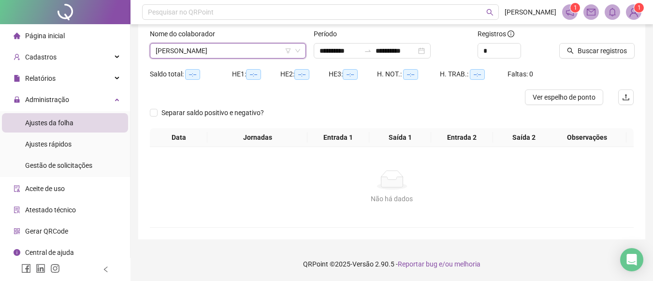
scroll to position [60, 0]
click at [564, 47] on button "Buscar registros" at bounding box center [596, 50] width 75 height 15
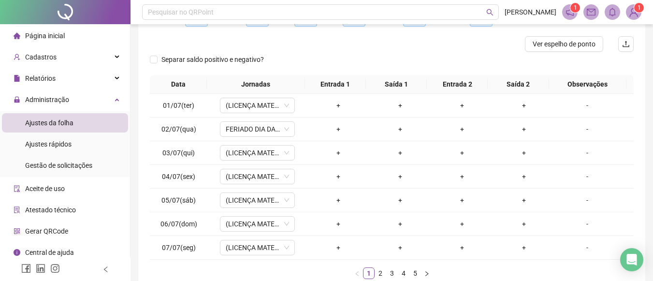
scroll to position [137, 0]
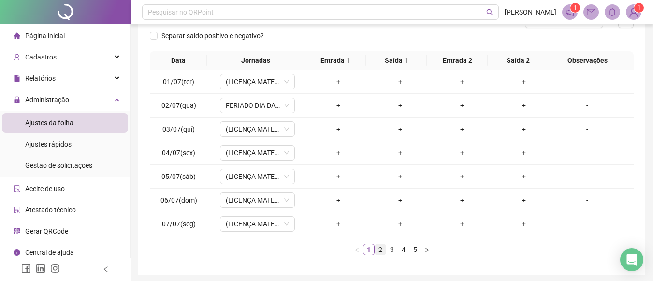
click at [382, 248] on link "2" at bounding box center [380, 249] width 11 height 11
click at [395, 248] on link "3" at bounding box center [392, 249] width 11 height 11
click at [404, 249] on link "4" at bounding box center [403, 249] width 11 height 11
click at [418, 250] on link "5" at bounding box center [415, 249] width 11 height 11
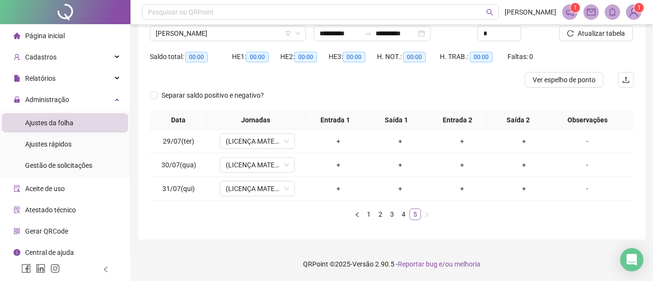
scroll to position [78, 0]
click at [367, 218] on link "1" at bounding box center [368, 214] width 11 height 11
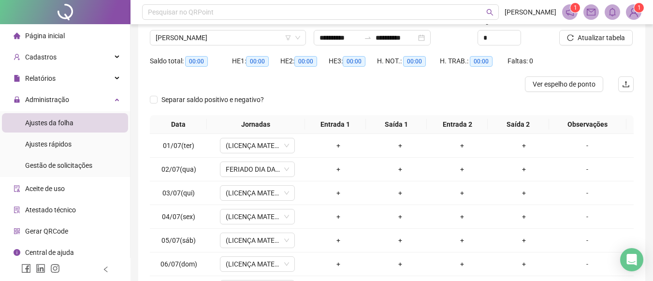
scroll to position [74, 0]
click at [257, 42] on span "[PERSON_NAME]" at bounding box center [228, 36] width 145 height 14
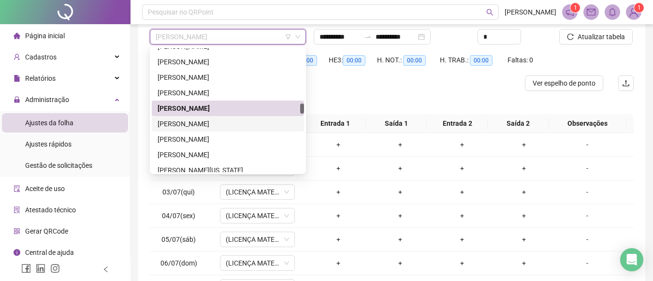
click at [206, 124] on div "[PERSON_NAME]" at bounding box center [228, 123] width 141 height 11
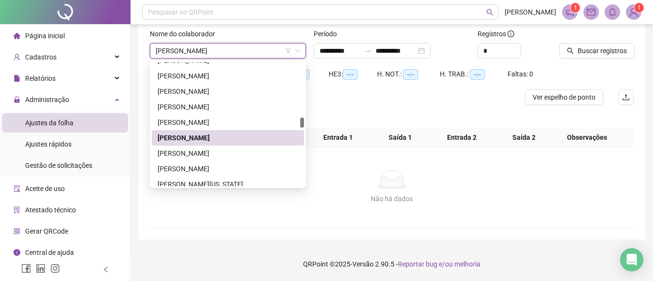
scroll to position [60, 0]
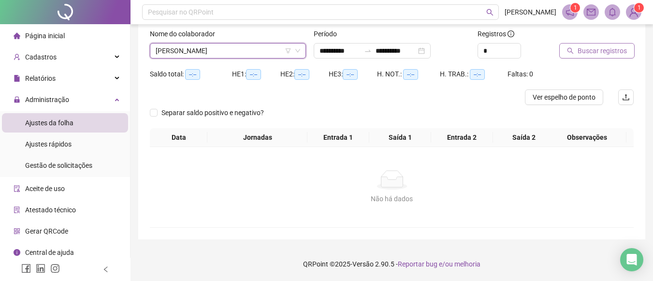
click at [583, 58] on button "Buscar registros" at bounding box center [596, 50] width 75 height 15
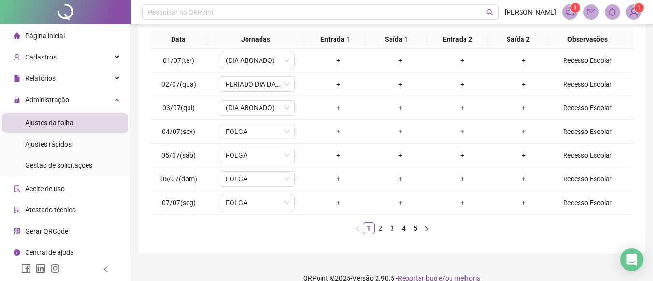
scroll to position [161, 0]
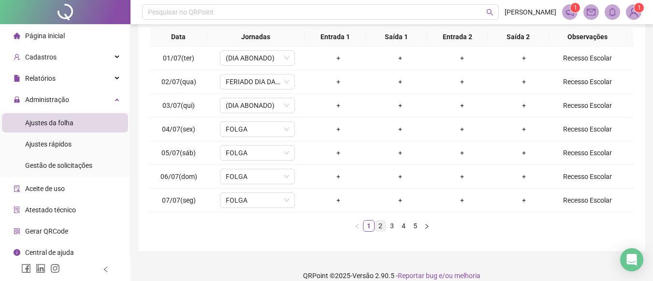
click at [382, 231] on li "2" at bounding box center [381, 226] width 12 height 12
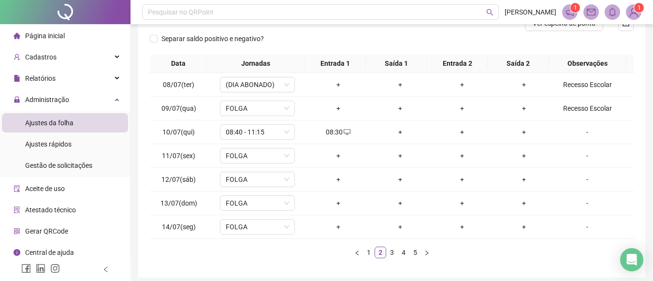
scroll to position [138, 0]
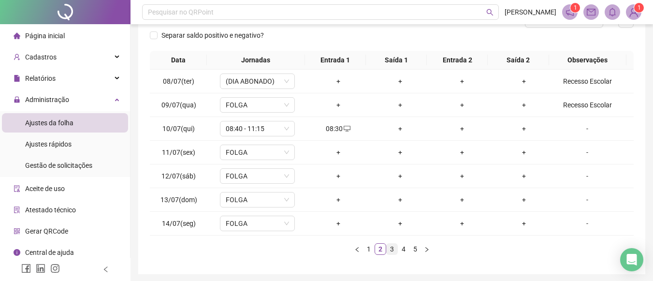
click at [390, 251] on link "3" at bounding box center [392, 249] width 11 height 11
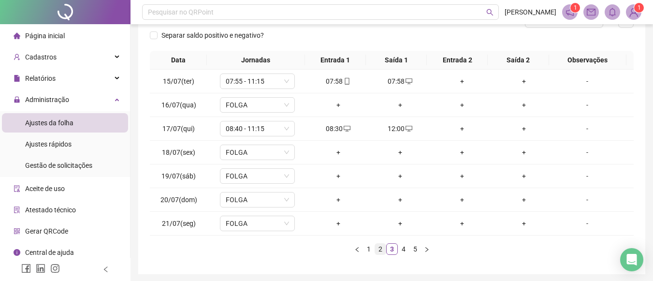
click at [376, 253] on link "2" at bounding box center [380, 249] width 11 height 11
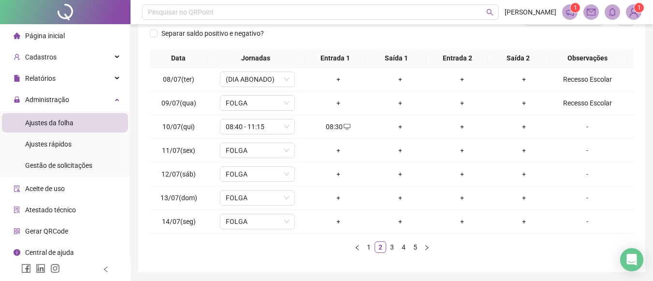
scroll to position [173, 0]
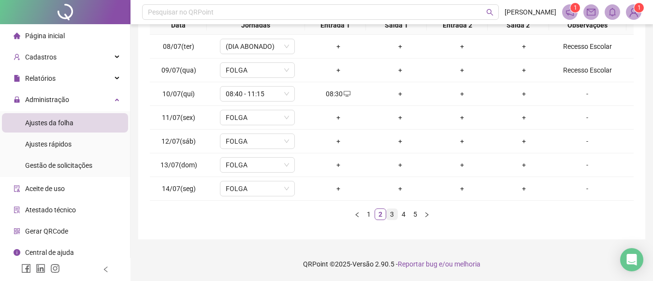
click at [391, 214] on link "3" at bounding box center [392, 214] width 11 height 11
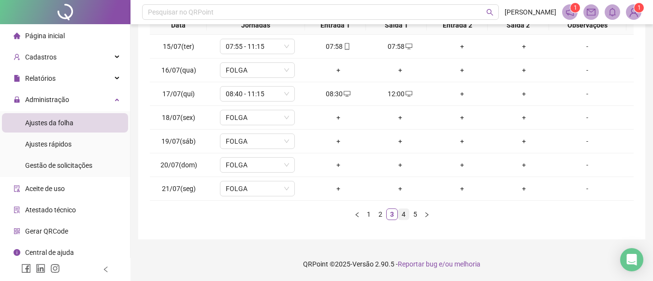
click at [403, 209] on link "4" at bounding box center [403, 214] width 11 height 11
click at [415, 213] on link "5" at bounding box center [415, 214] width 11 height 11
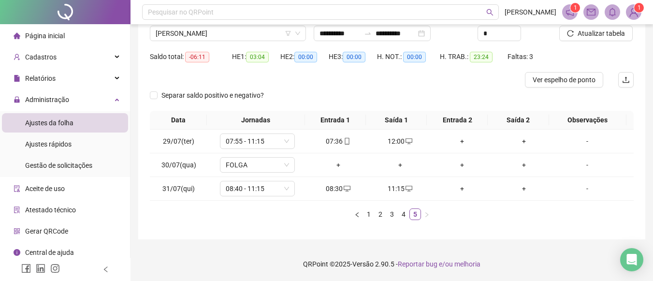
scroll to position [38, 0]
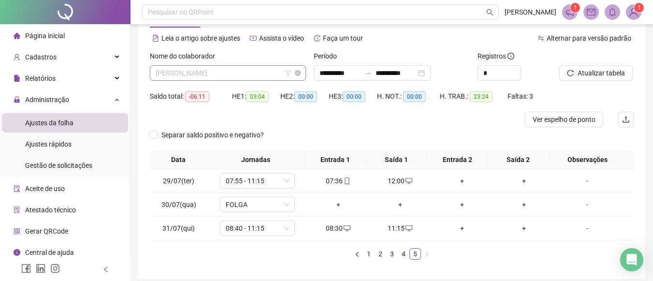
click at [293, 74] on span "[PERSON_NAME]" at bounding box center [228, 73] width 145 height 14
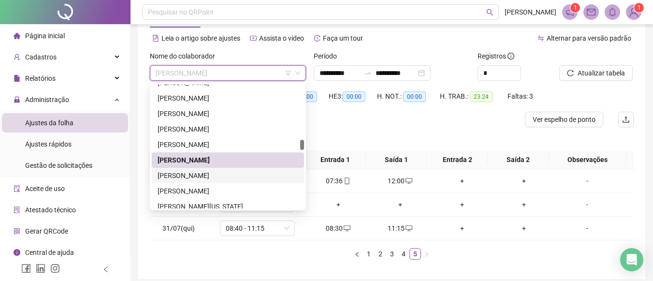
click at [230, 181] on div "[PERSON_NAME]" at bounding box center [228, 175] width 152 height 15
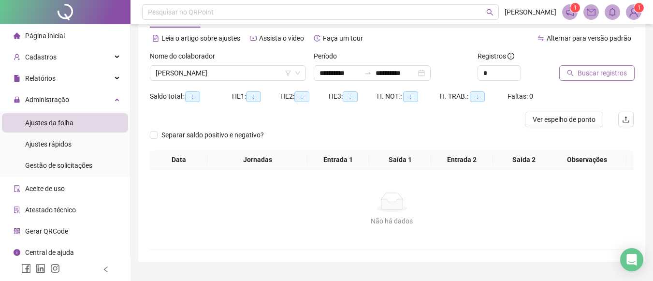
click at [592, 72] on span "Buscar registros" at bounding box center [602, 73] width 49 height 11
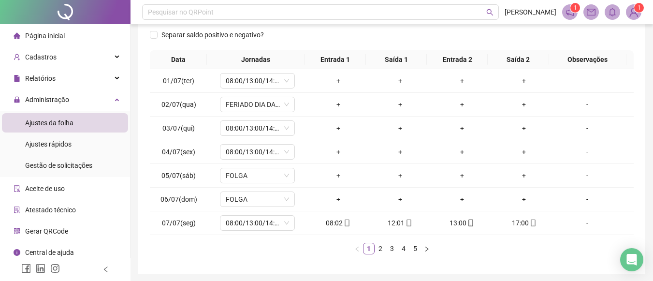
scroll to position [146, 0]
click at [380, 250] on link "2" at bounding box center [380, 248] width 11 height 11
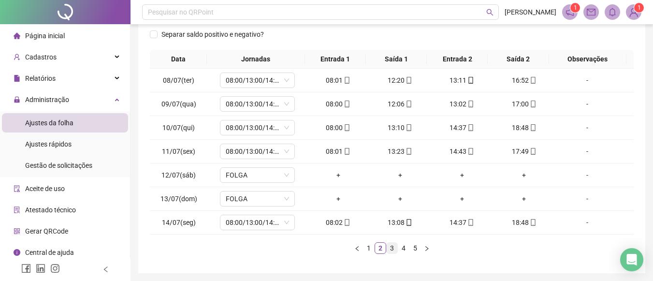
click at [388, 248] on link "3" at bounding box center [392, 248] width 11 height 11
drag, startPoint x: 410, startPoint y: 246, endPoint x: 404, endPoint y: 248, distance: 6.6
click at [404, 248] on ul "1 2 3 4 5" at bounding box center [392, 248] width 484 height 12
click at [404, 248] on link "4" at bounding box center [403, 248] width 11 height 11
click at [417, 248] on link "5" at bounding box center [415, 248] width 11 height 11
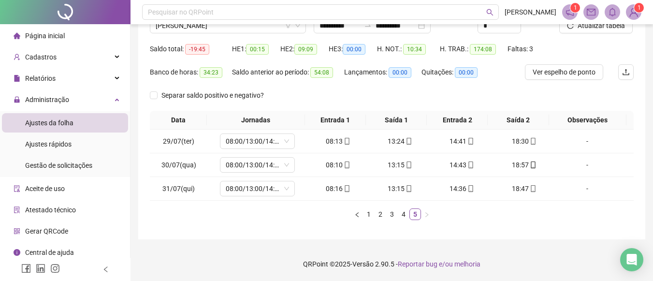
scroll to position [3, 0]
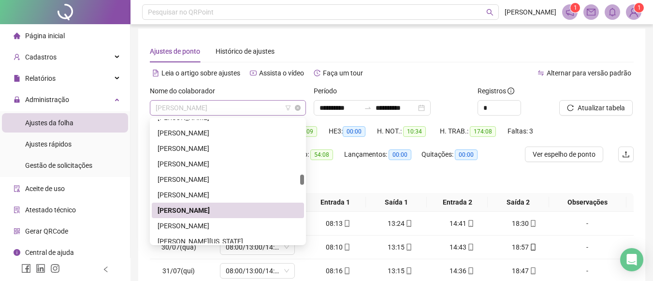
click at [269, 113] on span "[PERSON_NAME]" at bounding box center [228, 108] width 145 height 14
click at [203, 219] on div "[PERSON_NAME]" at bounding box center [228, 225] width 152 height 15
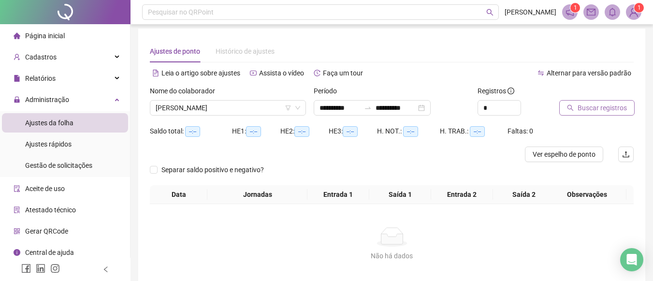
click at [589, 112] on span "Buscar registros" at bounding box center [602, 107] width 49 height 11
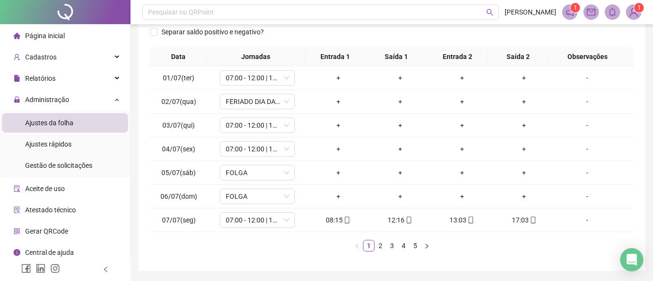
scroll to position [147, 0]
click at [380, 247] on link "2" at bounding box center [380, 247] width 11 height 11
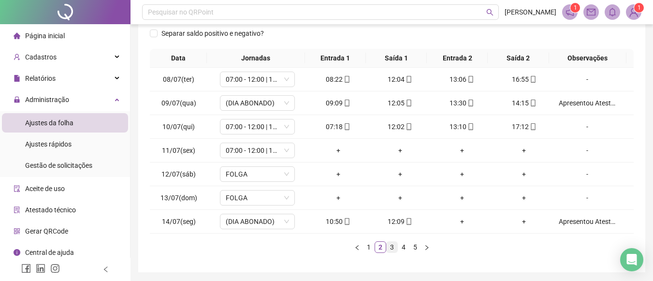
click at [390, 247] on link "3" at bounding box center [392, 247] width 11 height 11
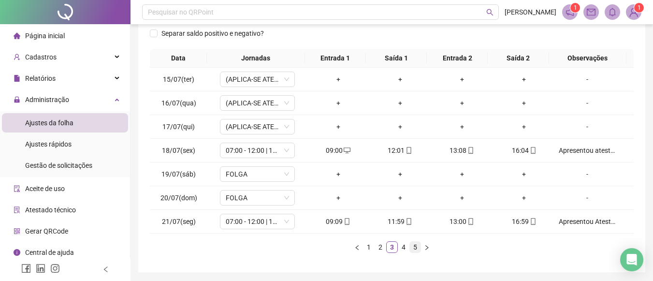
click at [410, 246] on link "5" at bounding box center [415, 247] width 11 height 11
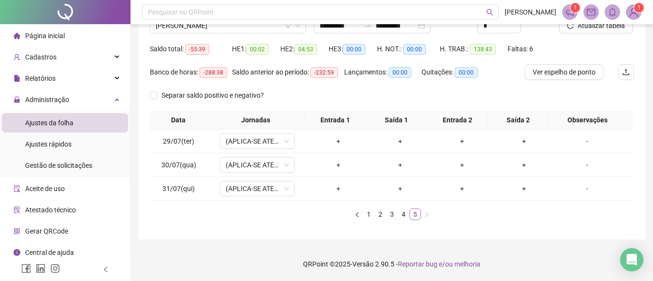
scroll to position [86, 0]
click at [402, 211] on link "4" at bounding box center [403, 214] width 11 height 11
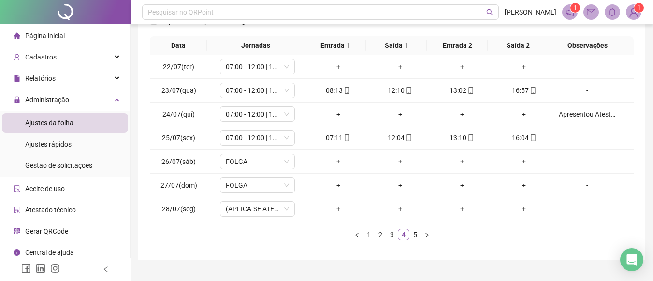
scroll to position [161, 0]
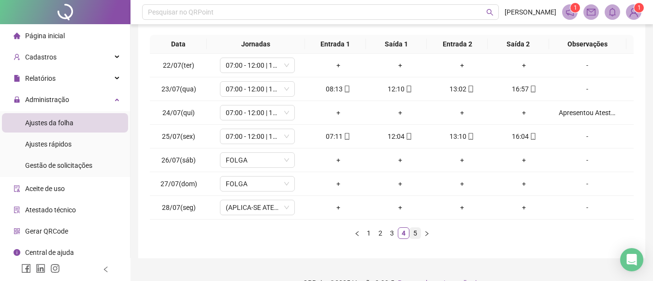
click at [414, 232] on link "5" at bounding box center [415, 233] width 11 height 11
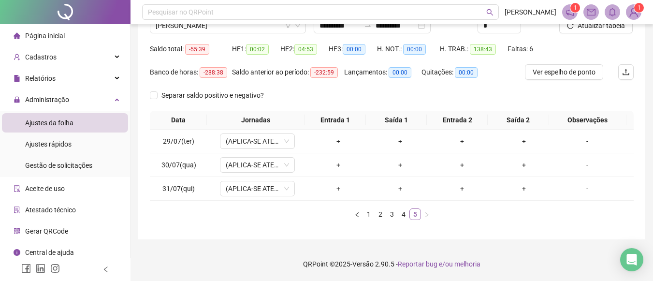
scroll to position [86, 0]
click at [272, 32] on span "[PERSON_NAME]" at bounding box center [228, 25] width 145 height 14
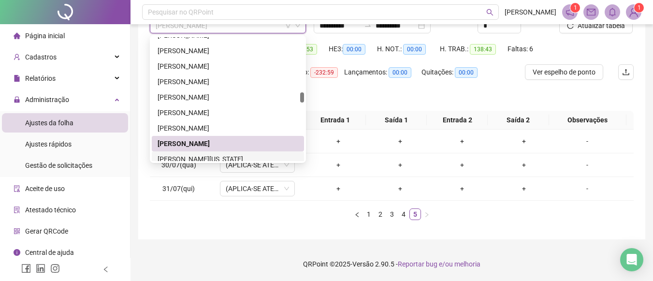
click at [216, 154] on div "[PERSON_NAME][US_STATE]" at bounding box center [228, 159] width 141 height 11
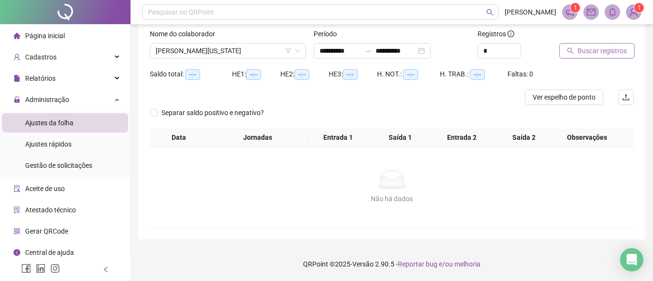
click at [615, 51] on span "Buscar registros" at bounding box center [602, 50] width 49 height 11
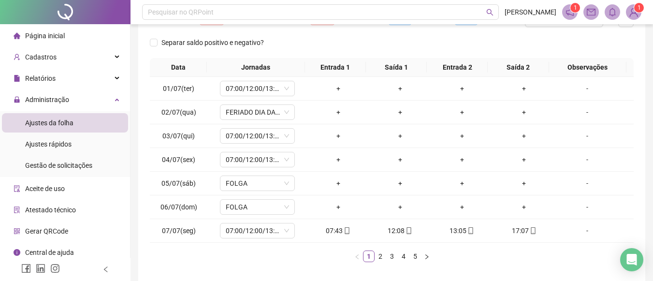
scroll to position [140, 0]
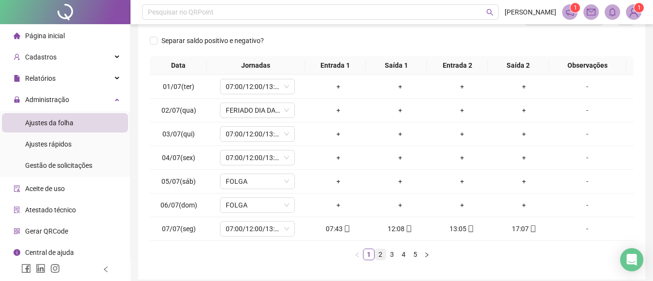
click at [381, 255] on link "2" at bounding box center [380, 254] width 11 height 11
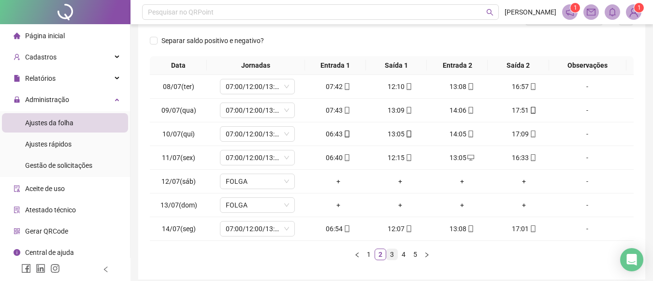
click at [388, 254] on link "3" at bounding box center [392, 254] width 11 height 11
click at [402, 251] on link "4" at bounding box center [403, 254] width 11 height 11
drag, startPoint x: 421, startPoint y: 250, endPoint x: 414, endPoint y: 250, distance: 7.2
click at [414, 250] on ul "1 2 3 4 5" at bounding box center [392, 254] width 484 height 12
click at [414, 250] on link "5" at bounding box center [415, 254] width 11 height 11
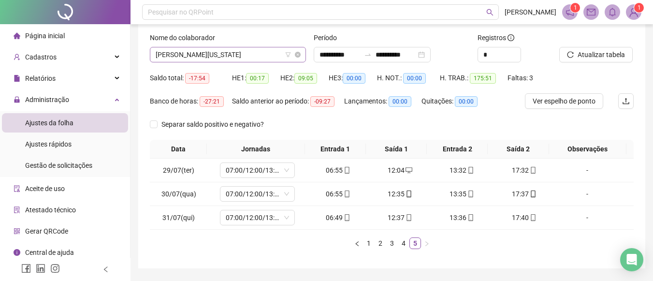
scroll to position [665, 0]
click at [283, 52] on span "[PERSON_NAME][US_STATE]" at bounding box center [228, 54] width 145 height 14
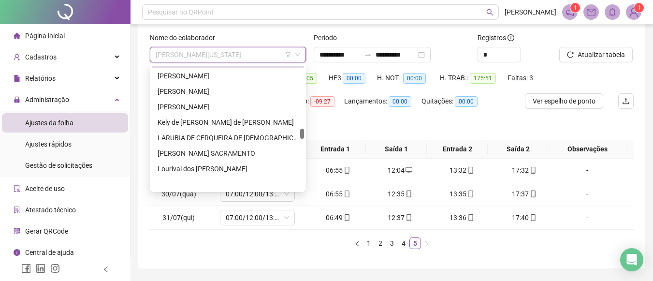
scroll to position [787, 0]
drag, startPoint x: 303, startPoint y: 129, endPoint x: 303, endPoint y: 139, distance: 10.1
click at [303, 139] on div at bounding box center [302, 137] width 4 height 10
click at [260, 73] on div "[PERSON_NAME]" at bounding box center [228, 76] width 141 height 11
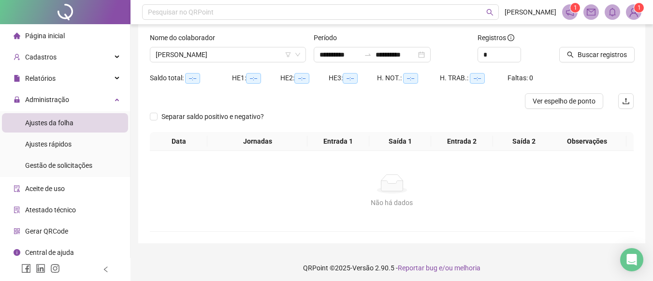
click at [571, 56] on icon "search" at bounding box center [570, 54] width 7 height 7
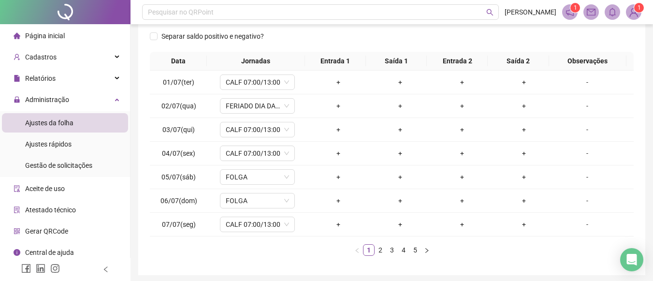
scroll to position [132, 0]
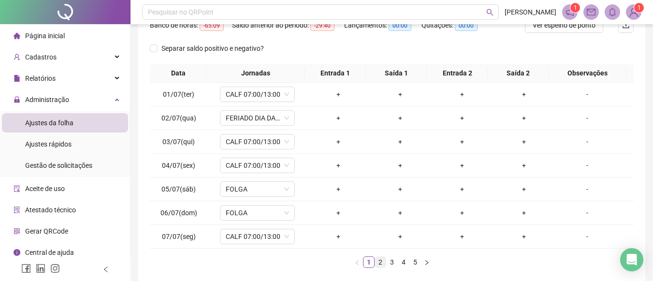
click at [376, 266] on link "2" at bounding box center [380, 262] width 11 height 11
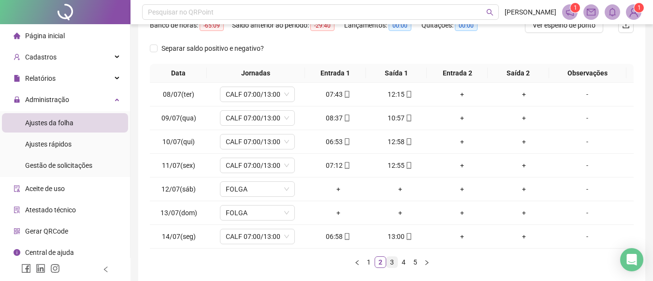
click at [391, 264] on link "3" at bounding box center [392, 262] width 11 height 11
click at [405, 261] on link "4" at bounding box center [403, 262] width 11 height 11
click at [413, 260] on link "5" at bounding box center [415, 262] width 11 height 11
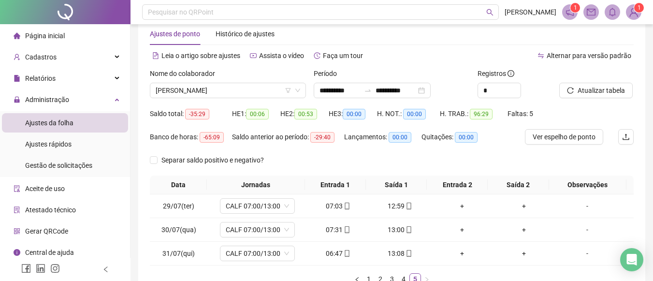
scroll to position [0, 0]
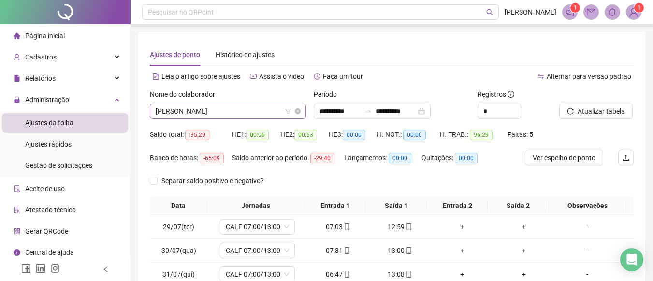
click at [281, 113] on span "[PERSON_NAME]" at bounding box center [228, 111] width 145 height 14
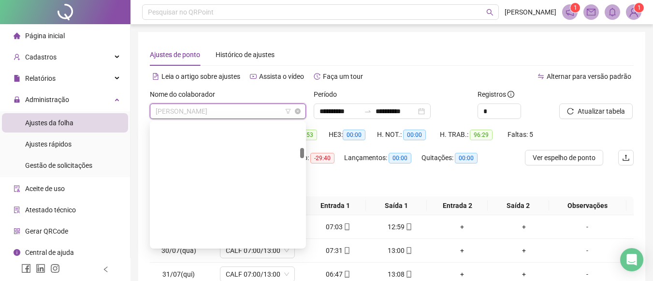
drag, startPoint x: 302, startPoint y: 192, endPoint x: 294, endPoint y: 109, distance: 84.0
click at [294, 109] on body "**********" at bounding box center [326, 140] width 653 height 281
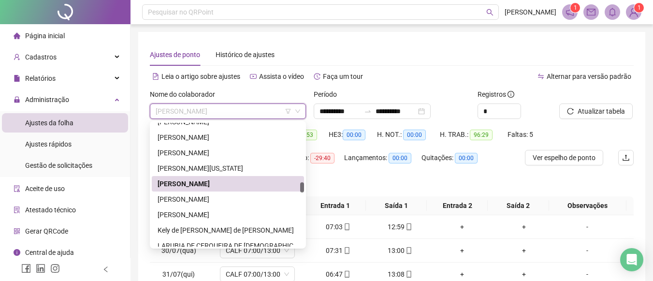
scroll to position [753, 0]
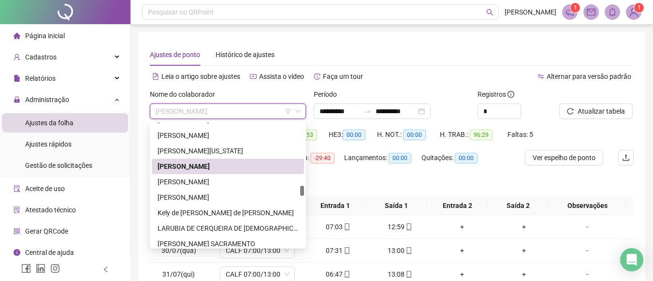
drag, startPoint x: 304, startPoint y: 127, endPoint x: 303, endPoint y: 190, distance: 62.8
click at [303, 190] on div at bounding box center [302, 191] width 4 height 10
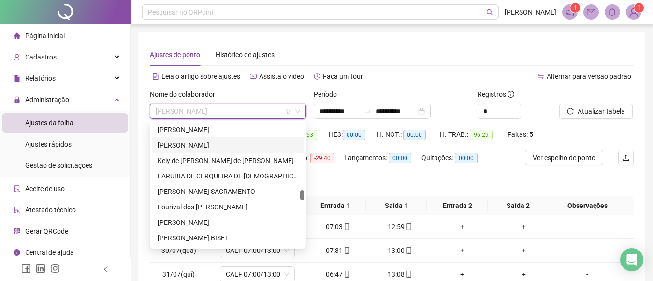
click at [302, 196] on div at bounding box center [302, 195] width 4 height 10
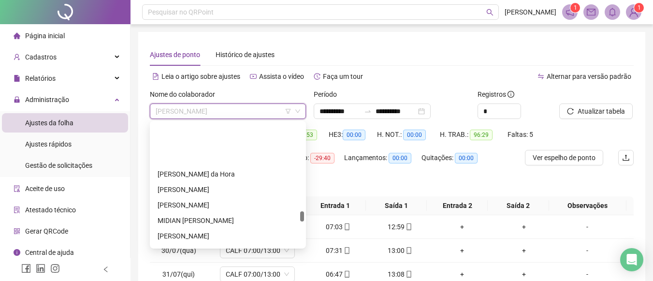
scroll to position [1101, 0]
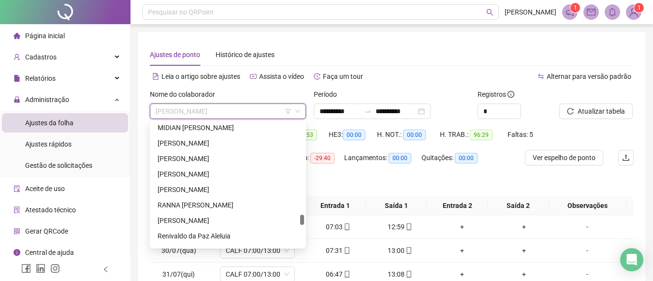
drag, startPoint x: 300, startPoint y: 198, endPoint x: 301, endPoint y: 222, distance: 24.2
click at [301, 222] on div at bounding box center [302, 220] width 4 height 10
click at [433, 37] on div "**********" at bounding box center [391, 178] width 507 height 293
